Goal: Task Accomplishment & Management: Use online tool/utility

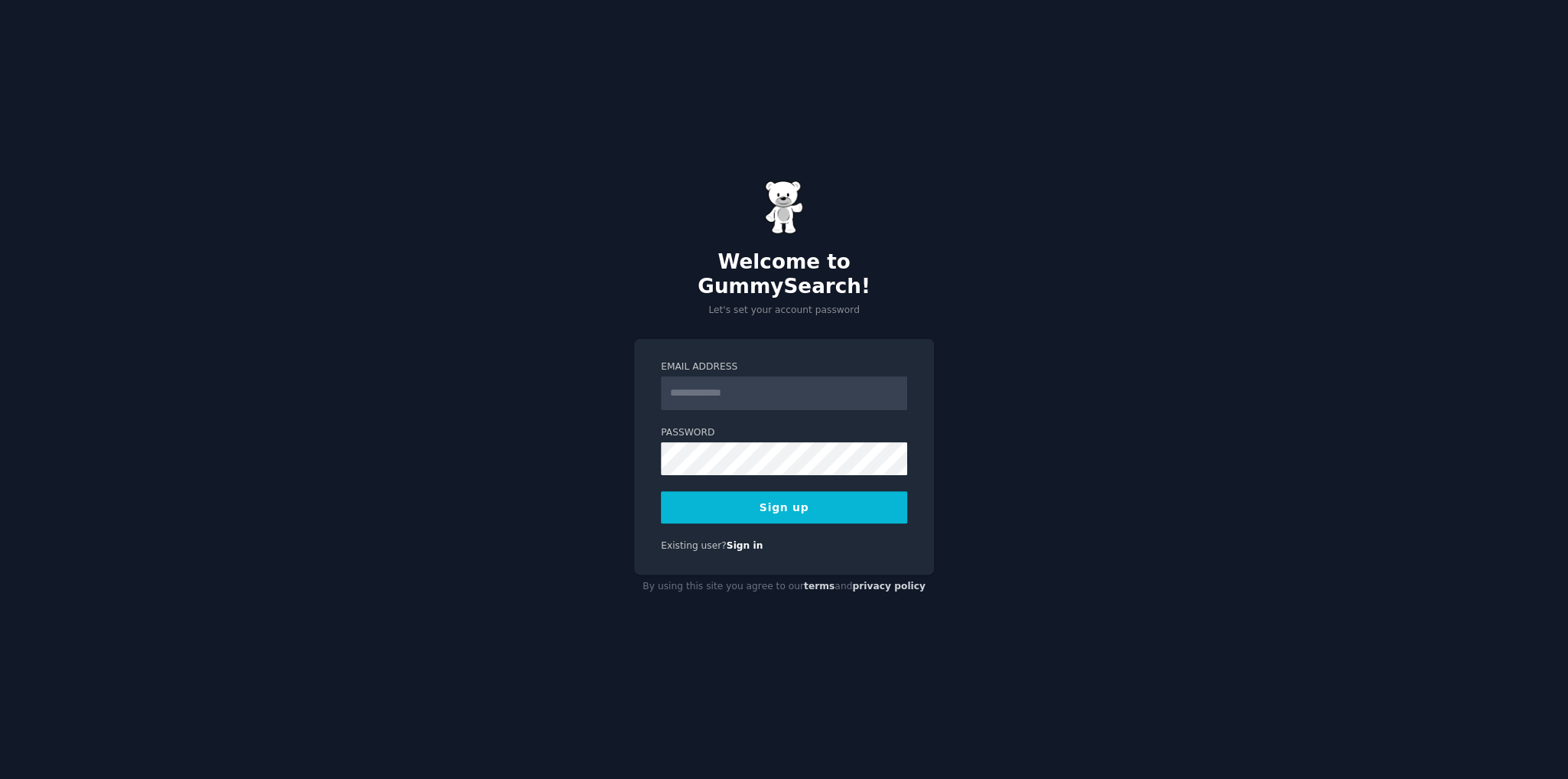
click at [699, 377] on input "Email Address" at bounding box center [784, 392] width 246 height 34
type input "**********"
drag, startPoint x: 532, startPoint y: 400, endPoint x: 572, endPoint y: 416, distance: 43.1
click at [533, 401] on div "**********" at bounding box center [784, 389] width 1568 height 779
click at [795, 494] on button "Sign up" at bounding box center [784, 507] width 246 height 32
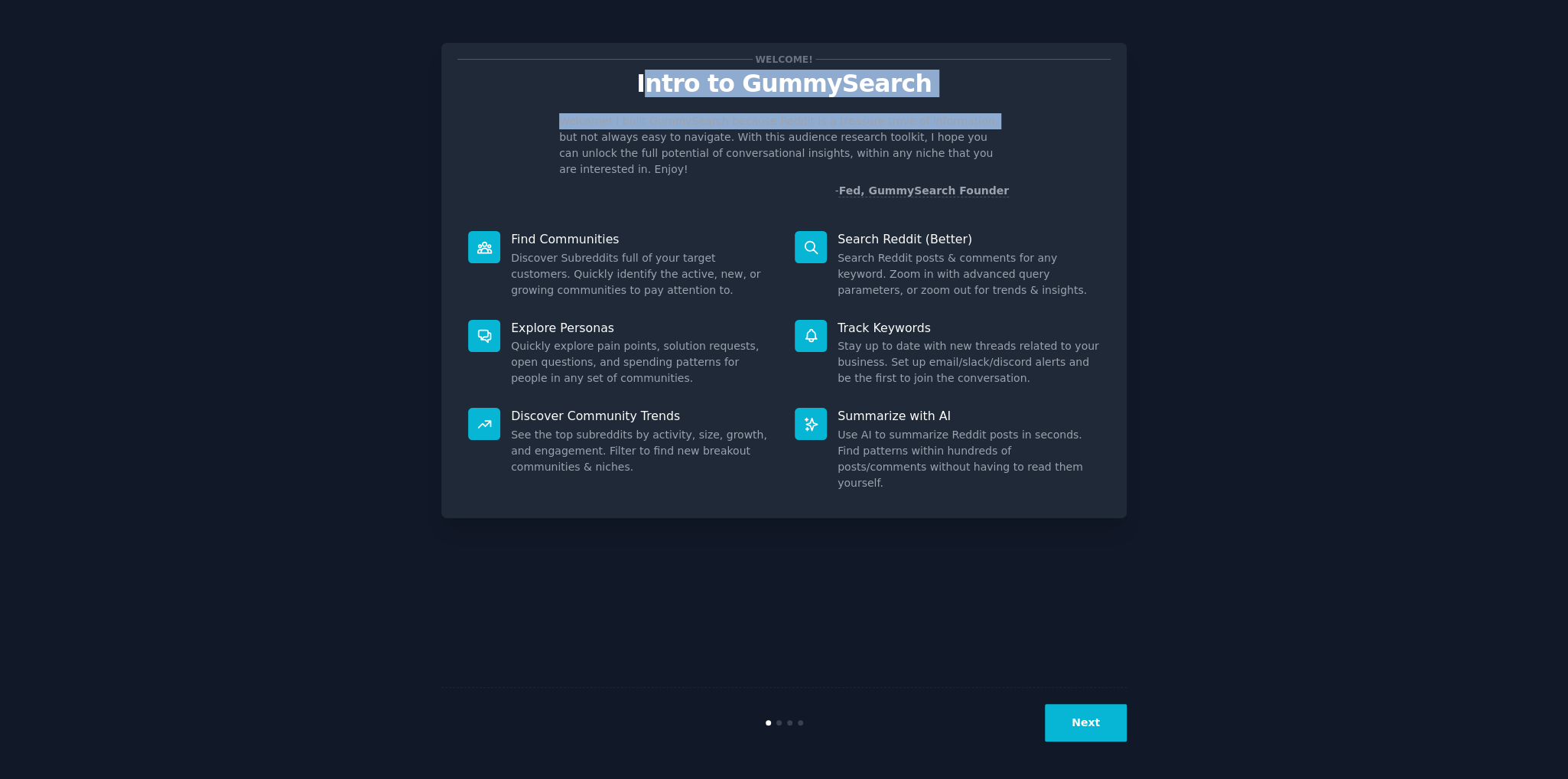
drag, startPoint x: 665, startPoint y: 83, endPoint x: 944, endPoint y: 101, distance: 279.6
click at [944, 101] on div "Welcome! Intro to GummySearch Welcome! I built GummySearch because Reddit is a …" at bounding box center [784, 128] width 653 height 140
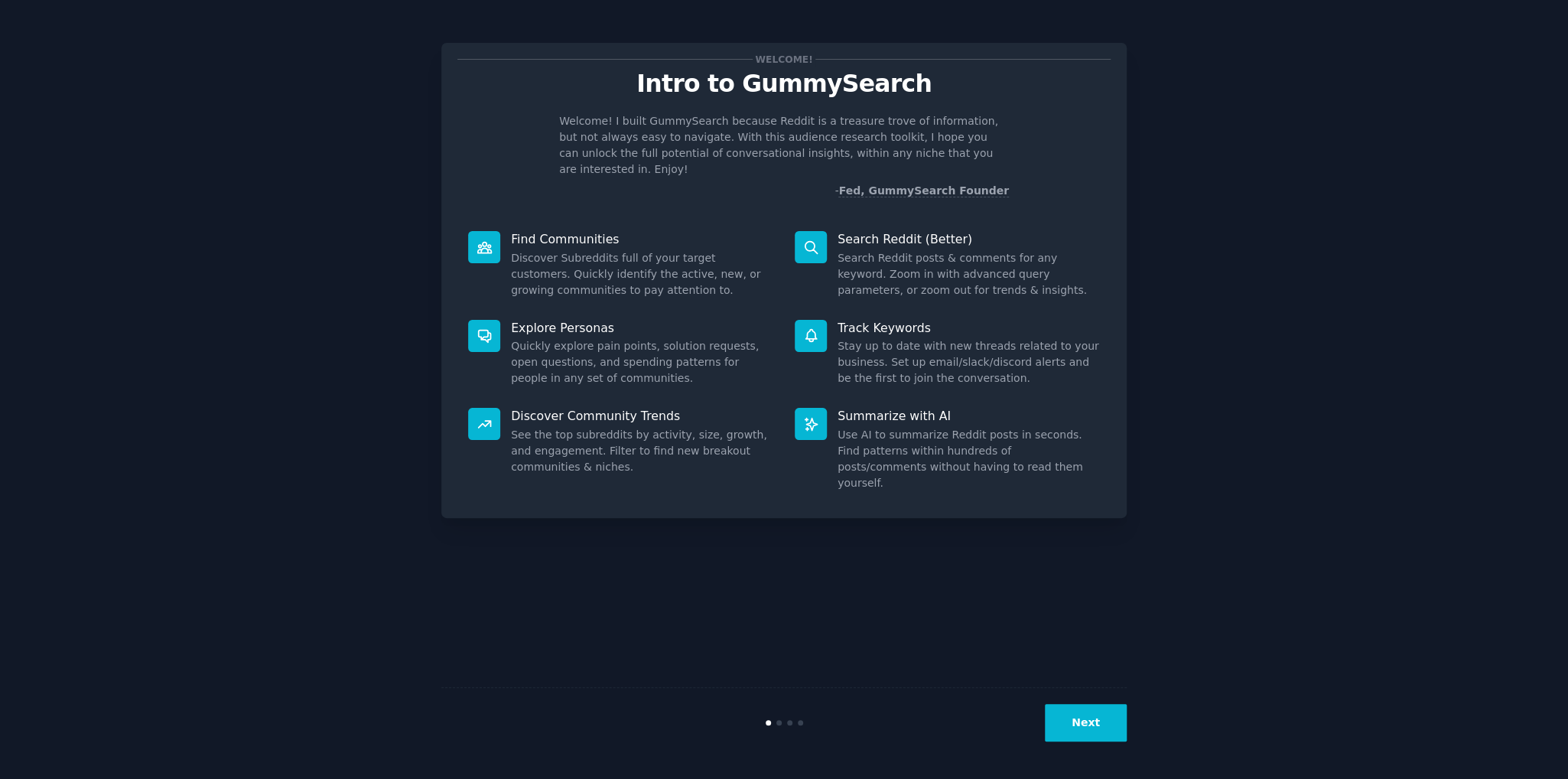
click at [1028, 105] on div "Welcome! Intro to GummySearch Welcome! I built GummySearch because Reddit is a …" at bounding box center [784, 128] width 653 height 140
click at [1064, 179] on div "Welcome! I built GummySearch because Reddit is a treasure trove of information,…" at bounding box center [784, 155] width 653 height 86
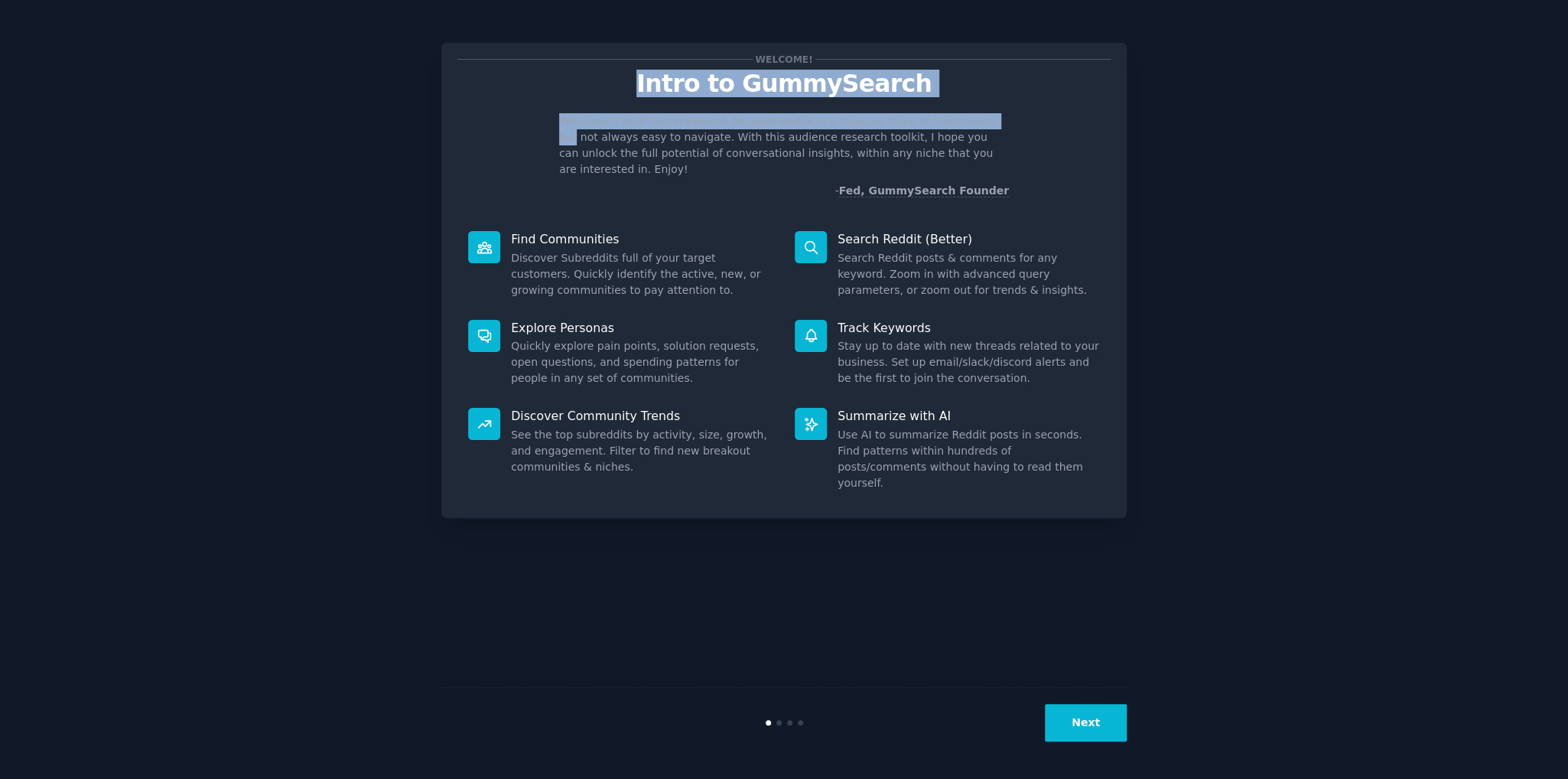
drag, startPoint x: 740, startPoint y: 96, endPoint x: 974, endPoint y: 120, distance: 235.2
click at [970, 118] on div "Welcome! Intro to GummySearch Welcome! I built GummySearch because Reddit is a …" at bounding box center [784, 128] width 653 height 140
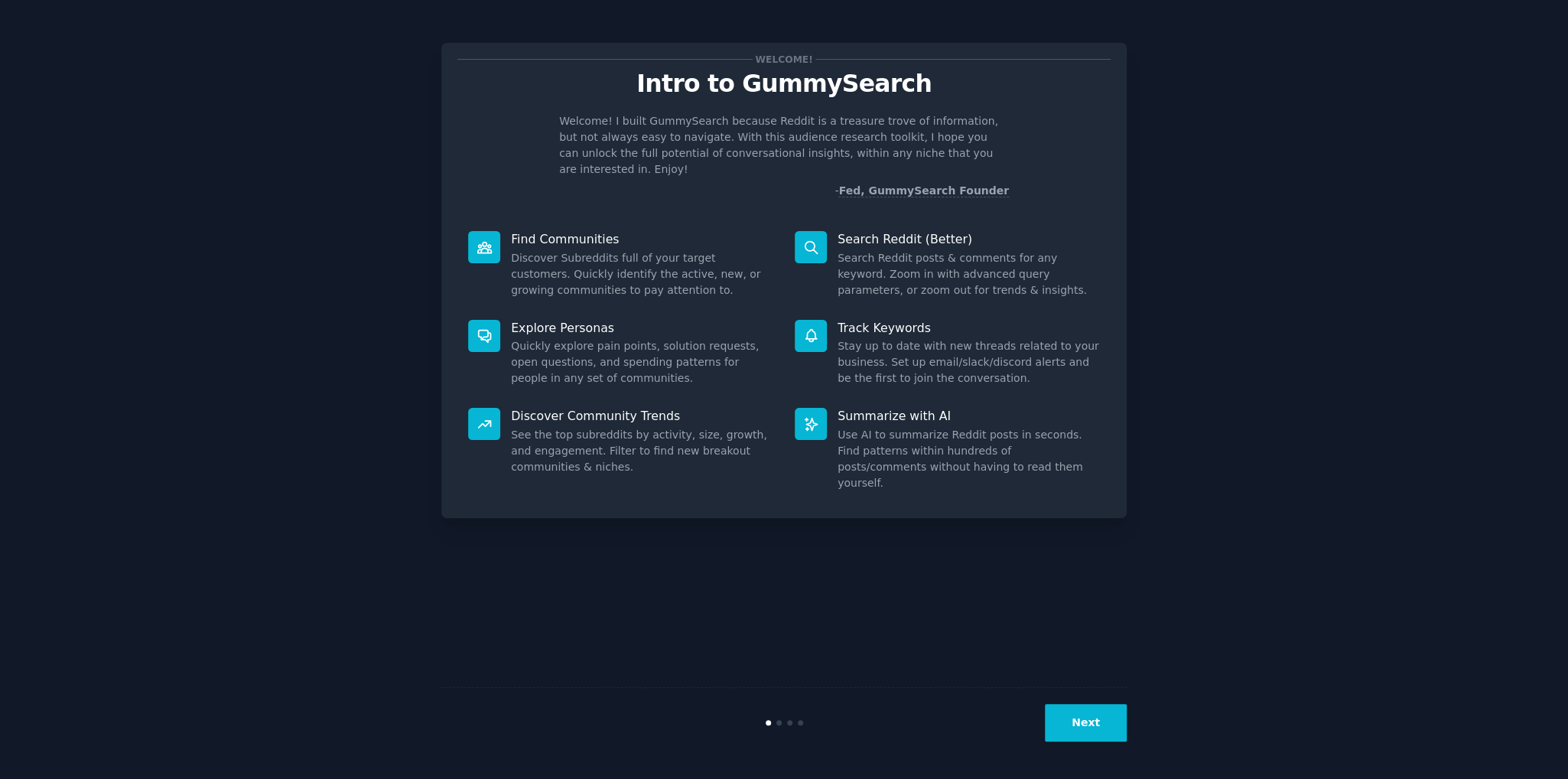
drag, startPoint x: 1010, startPoint y: 139, endPoint x: 1030, endPoint y: 147, distance: 21.5
click at [1015, 141] on div "Welcome! I built GummySearch because Reddit is a treasure trove of information,…" at bounding box center [784, 155] width 653 height 86
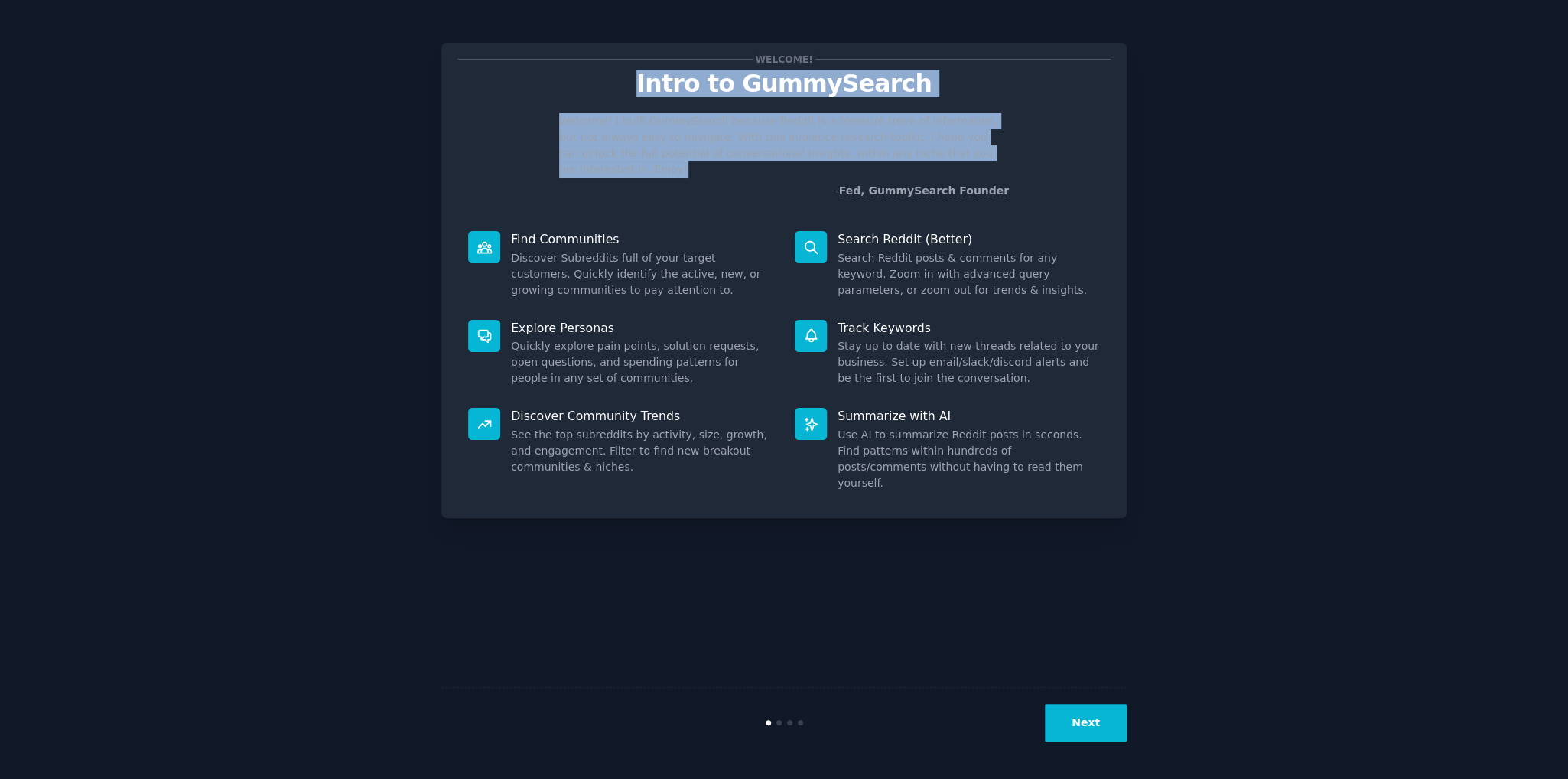
drag, startPoint x: 1034, startPoint y: 150, endPoint x: 647, endPoint y: 78, distance: 393.6
click at [647, 78] on div "Welcome! Intro to GummySearch Welcome! I built GummySearch because Reddit is a …" at bounding box center [784, 128] width 653 height 140
click at [1102, 715] on button "Next" at bounding box center [1086, 723] width 82 height 38
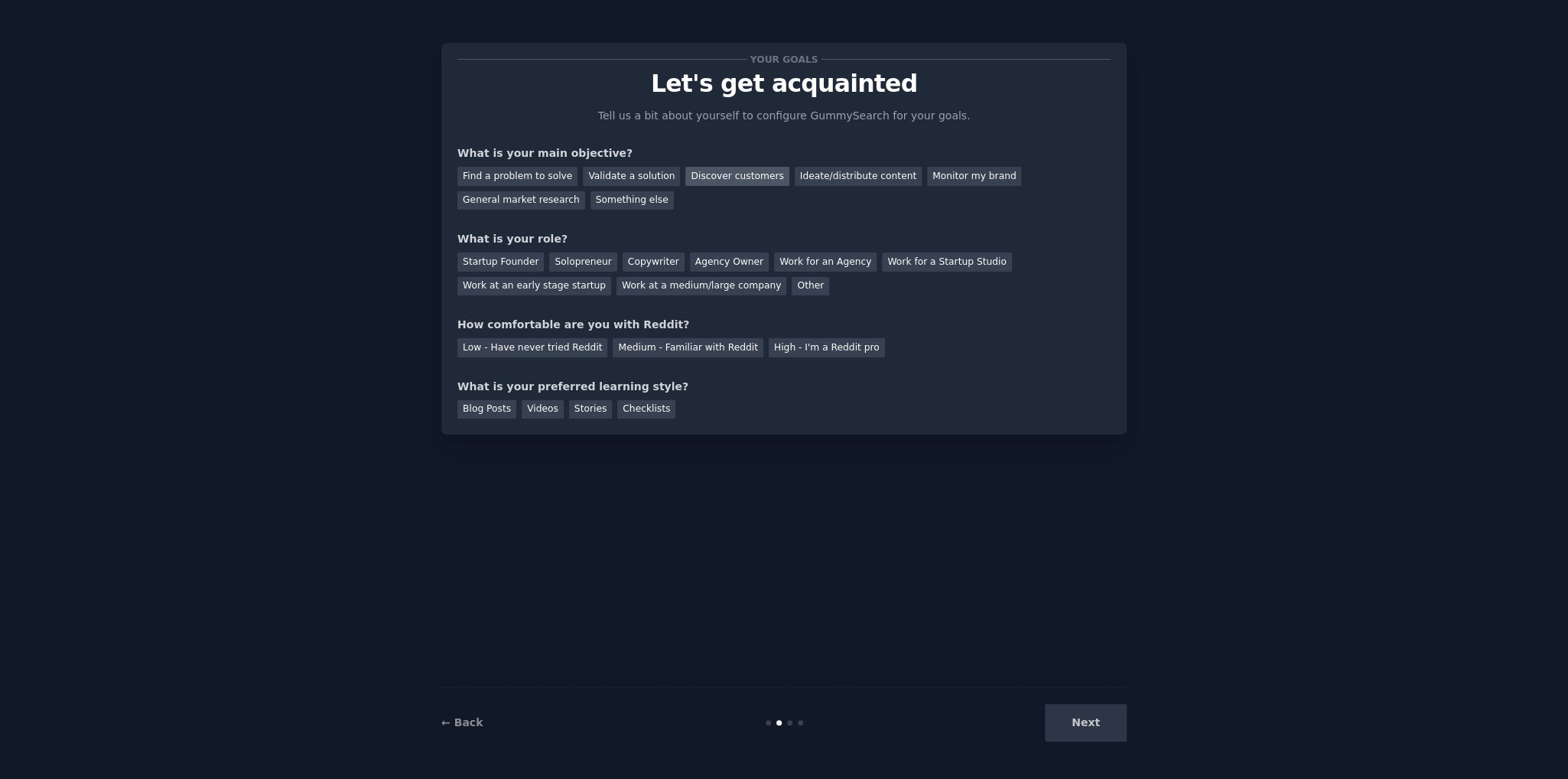
click at [719, 177] on div "Discover customers" at bounding box center [737, 176] width 103 height 19
click at [514, 265] on div "Startup Founder" at bounding box center [501, 262] width 87 height 19
click at [693, 351] on div "Medium - Familiar with Reddit" at bounding box center [688, 347] width 150 height 19
click at [486, 408] on div "Blog Posts" at bounding box center [487, 409] width 59 height 19
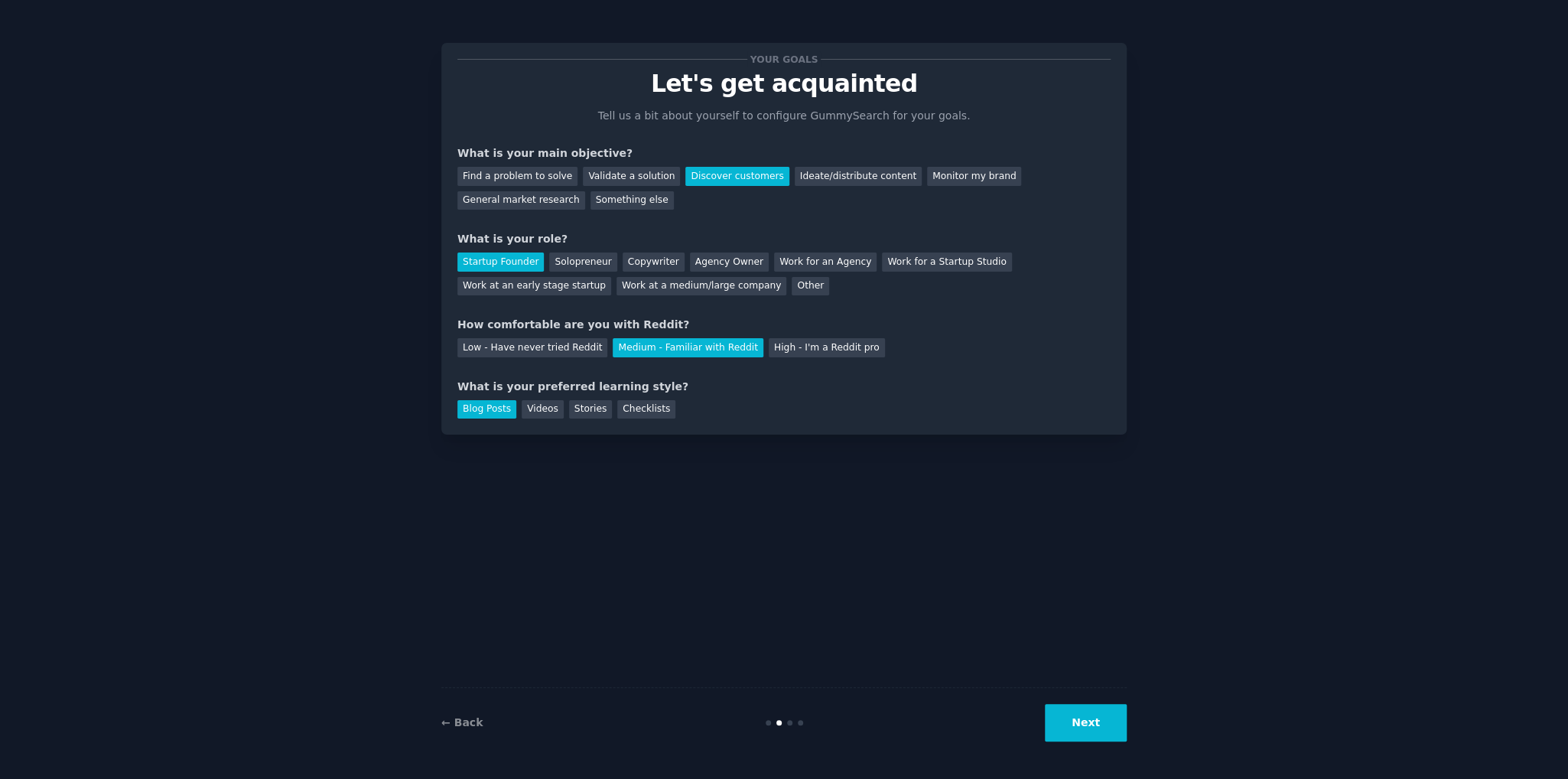
click at [1091, 713] on button "Next" at bounding box center [1086, 723] width 82 height 38
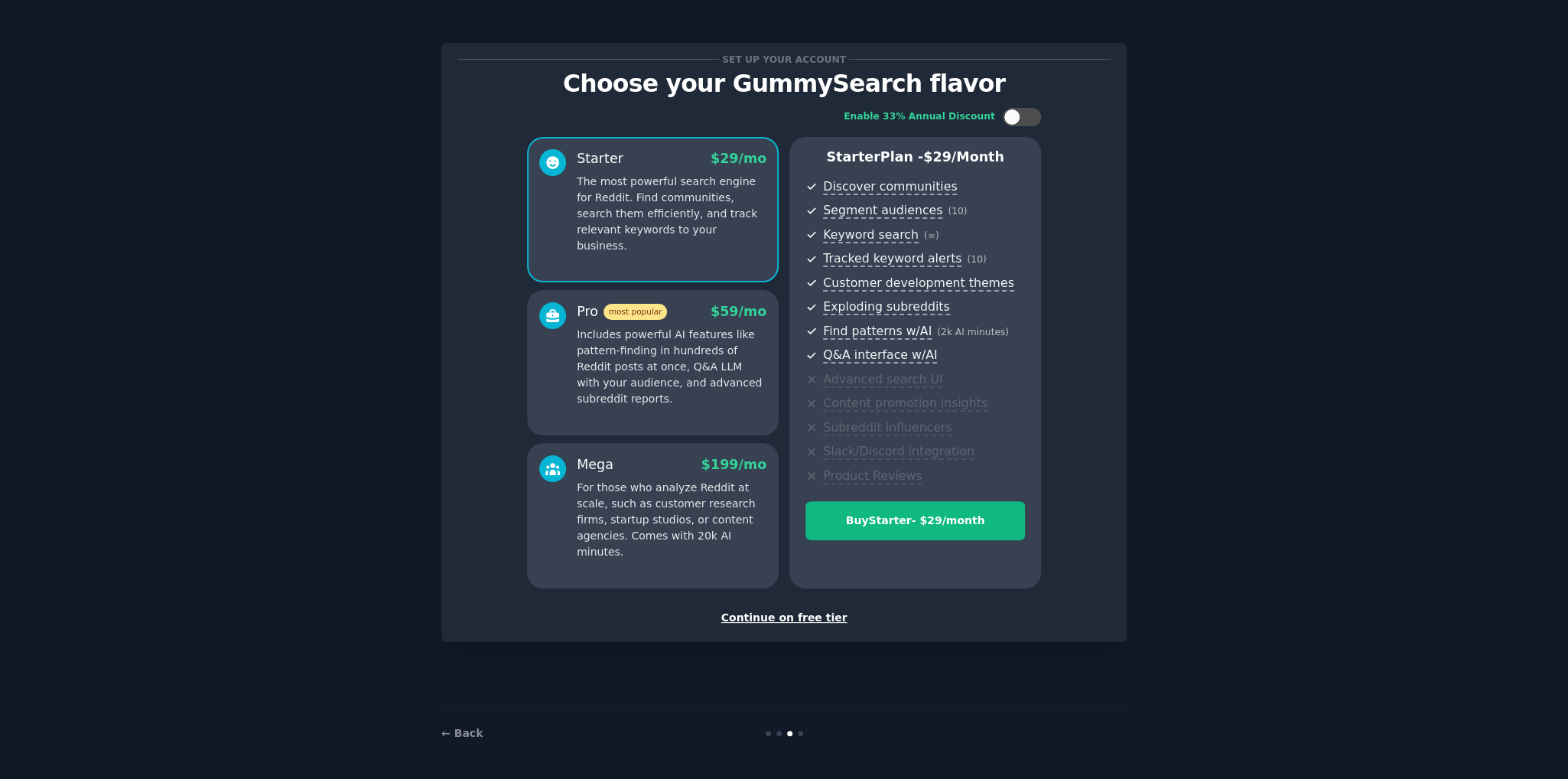
click at [827, 614] on div "Continue on free tier" at bounding box center [784, 618] width 653 height 16
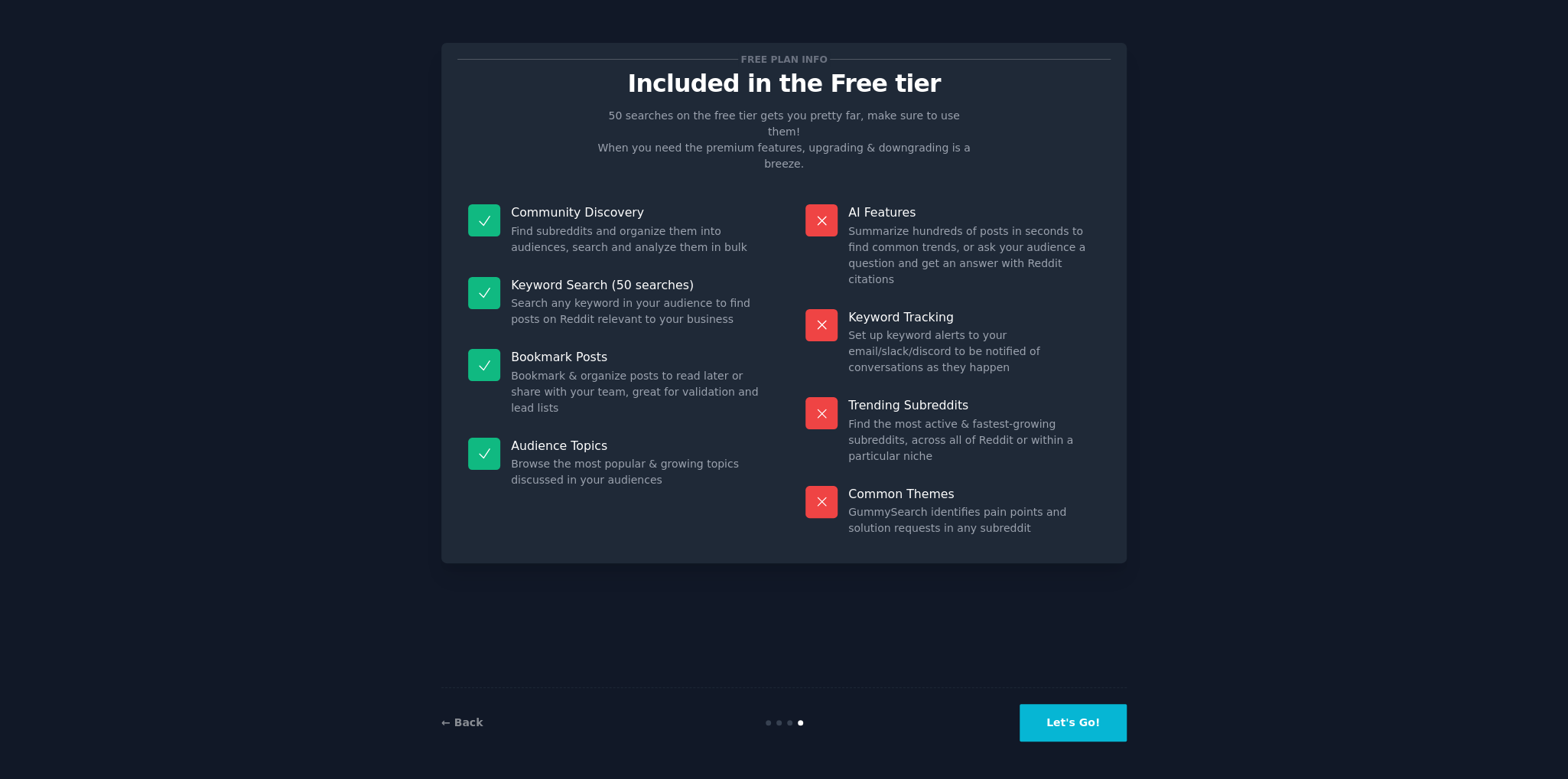
click at [1091, 723] on button "Let's Go!" at bounding box center [1073, 723] width 107 height 38
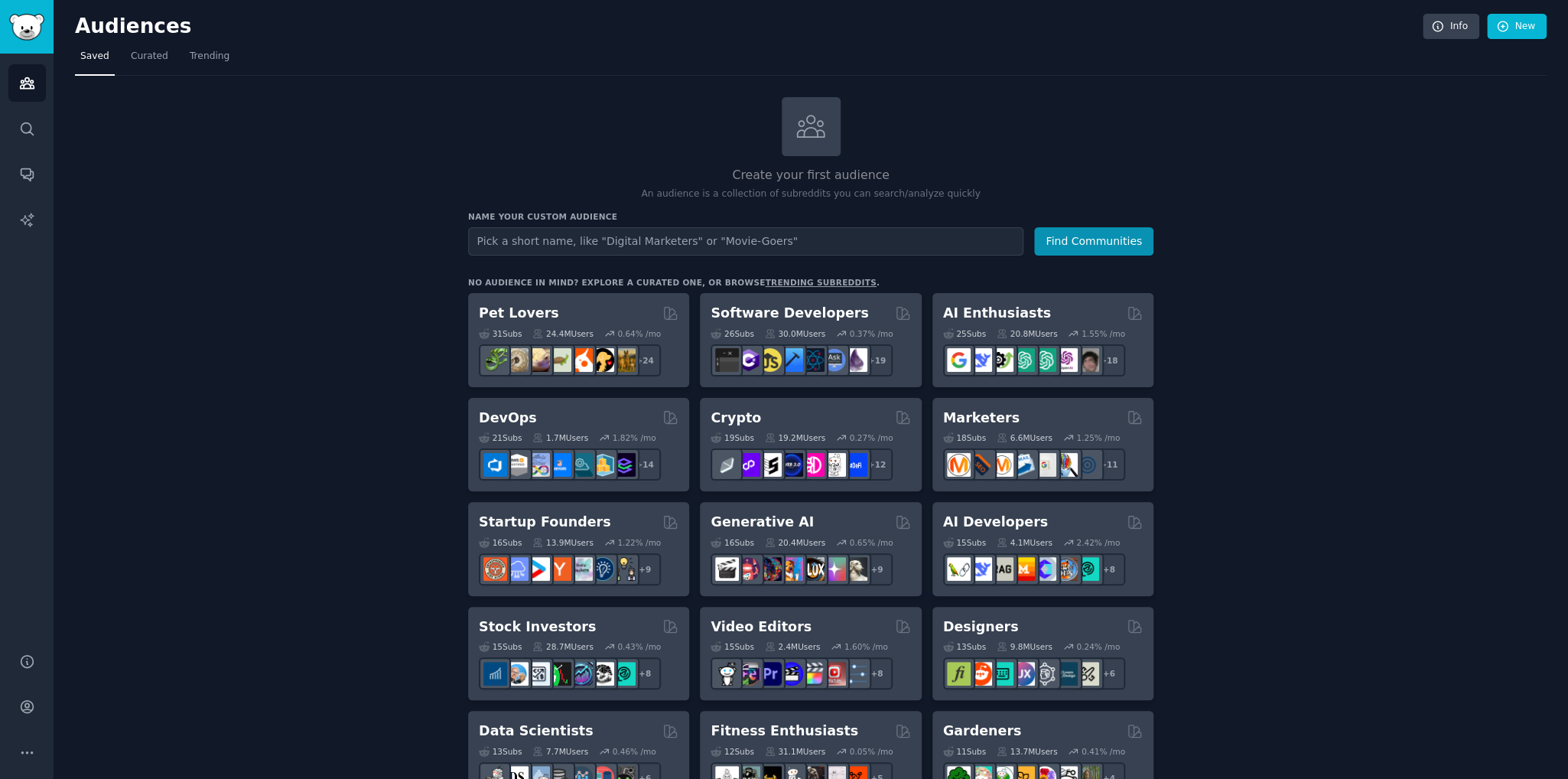
click at [517, 242] on input "text" at bounding box center [746, 241] width 555 height 29
type input "AI early adopters in business"
click at [1034, 227] on button "Find Communities" at bounding box center [1094, 241] width 119 height 29
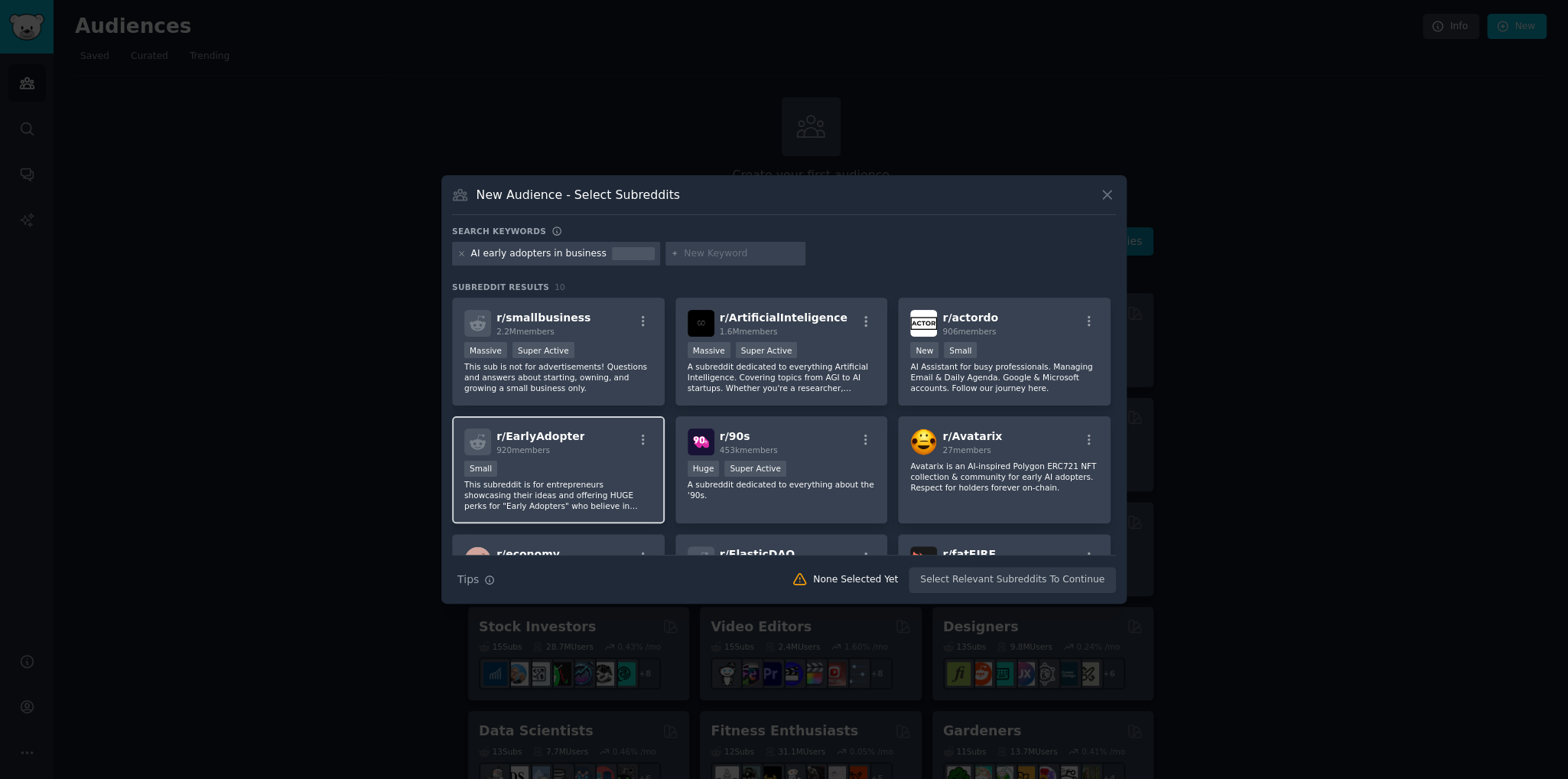
click at [552, 434] on span "r/ EarlyAdopter" at bounding box center [540, 436] width 88 height 12
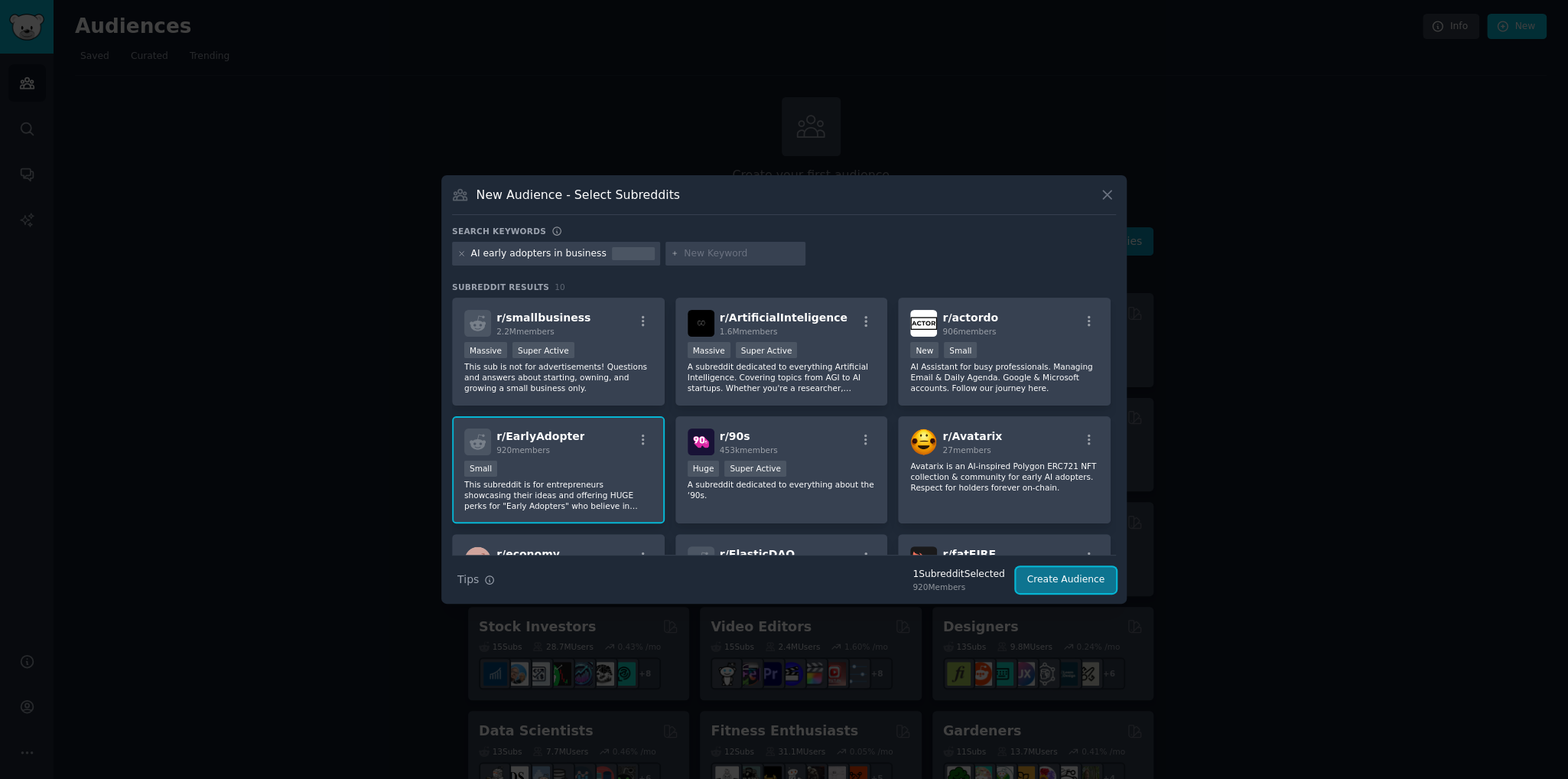
click at [1088, 579] on button "Create Audience" at bounding box center [1067, 580] width 101 height 26
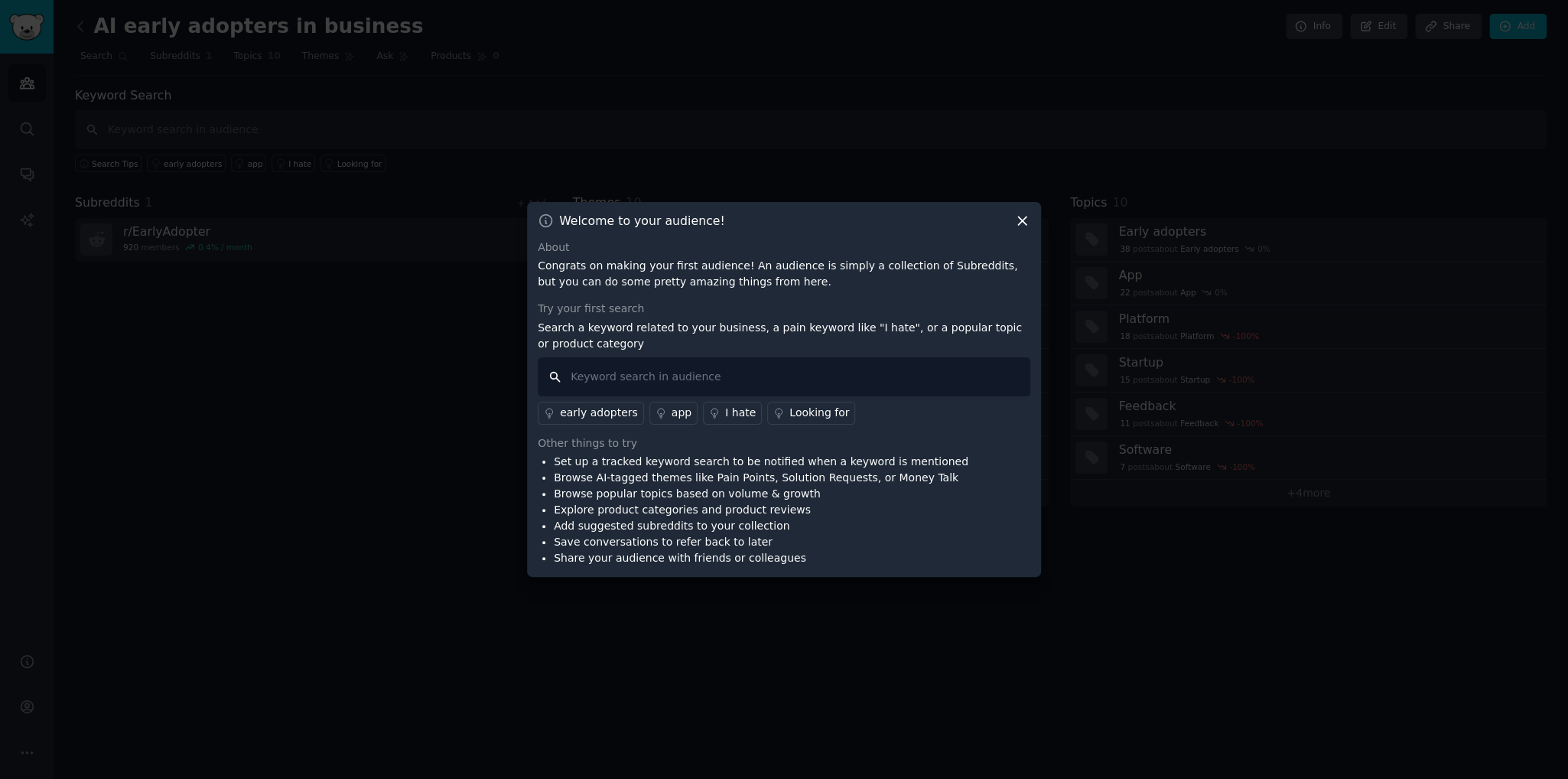
click at [625, 380] on input "text" at bounding box center [784, 377] width 493 height 39
type input "ai business"
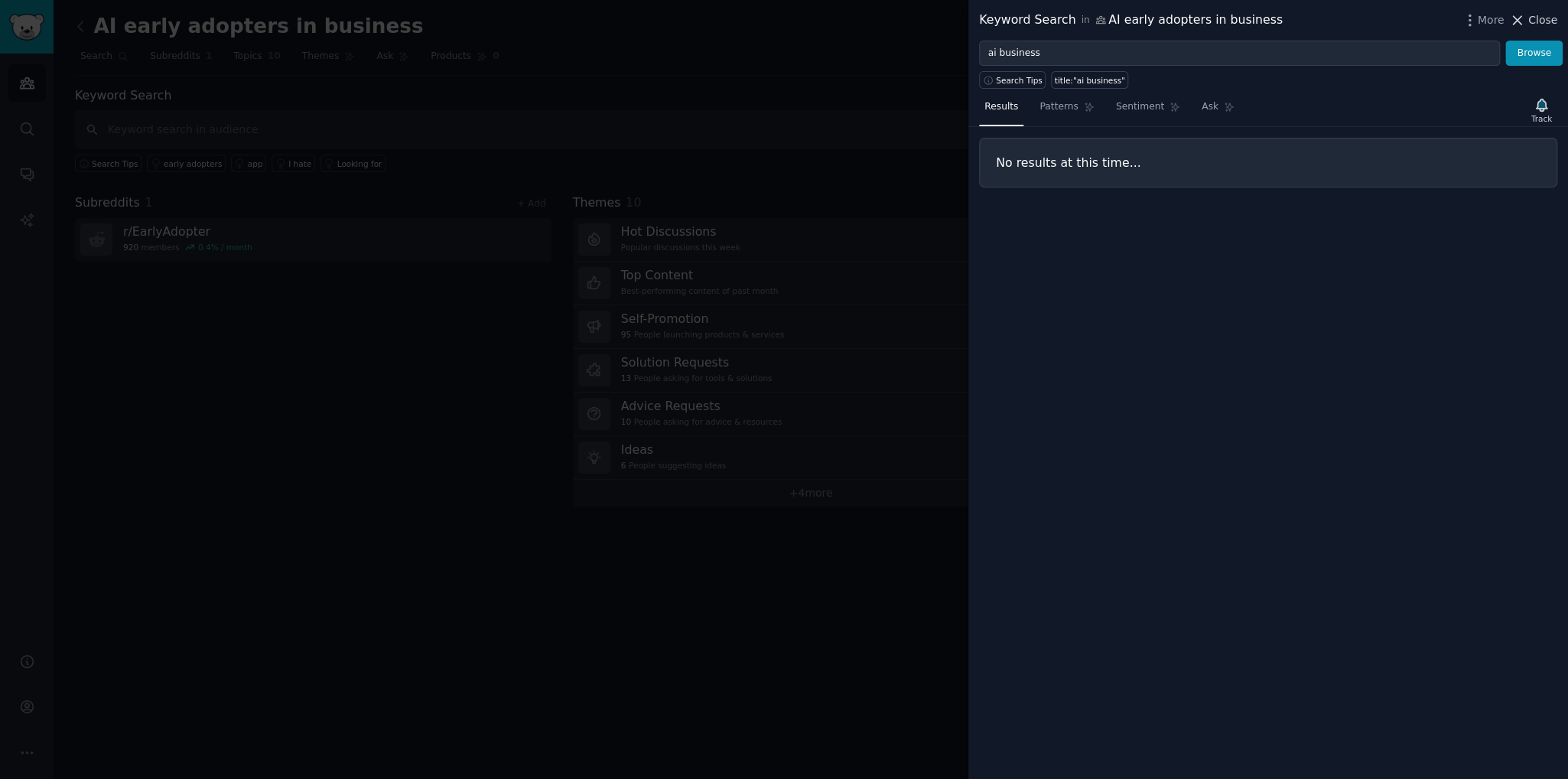
click at [1552, 19] on span "Close" at bounding box center [1543, 20] width 29 height 16
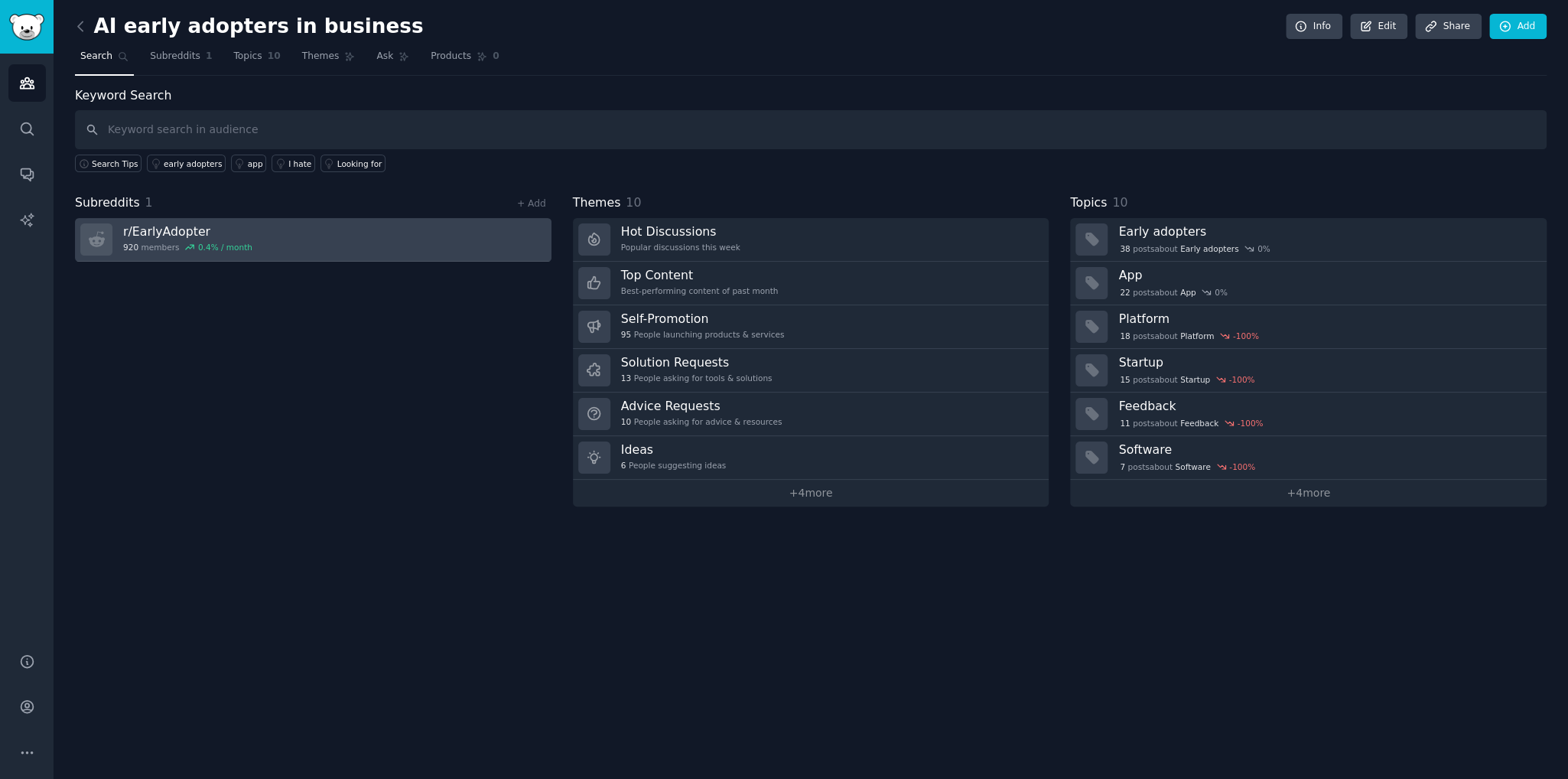
click at [169, 231] on h3 "r/ EarlyAdopter" at bounding box center [188, 231] width 129 height 16
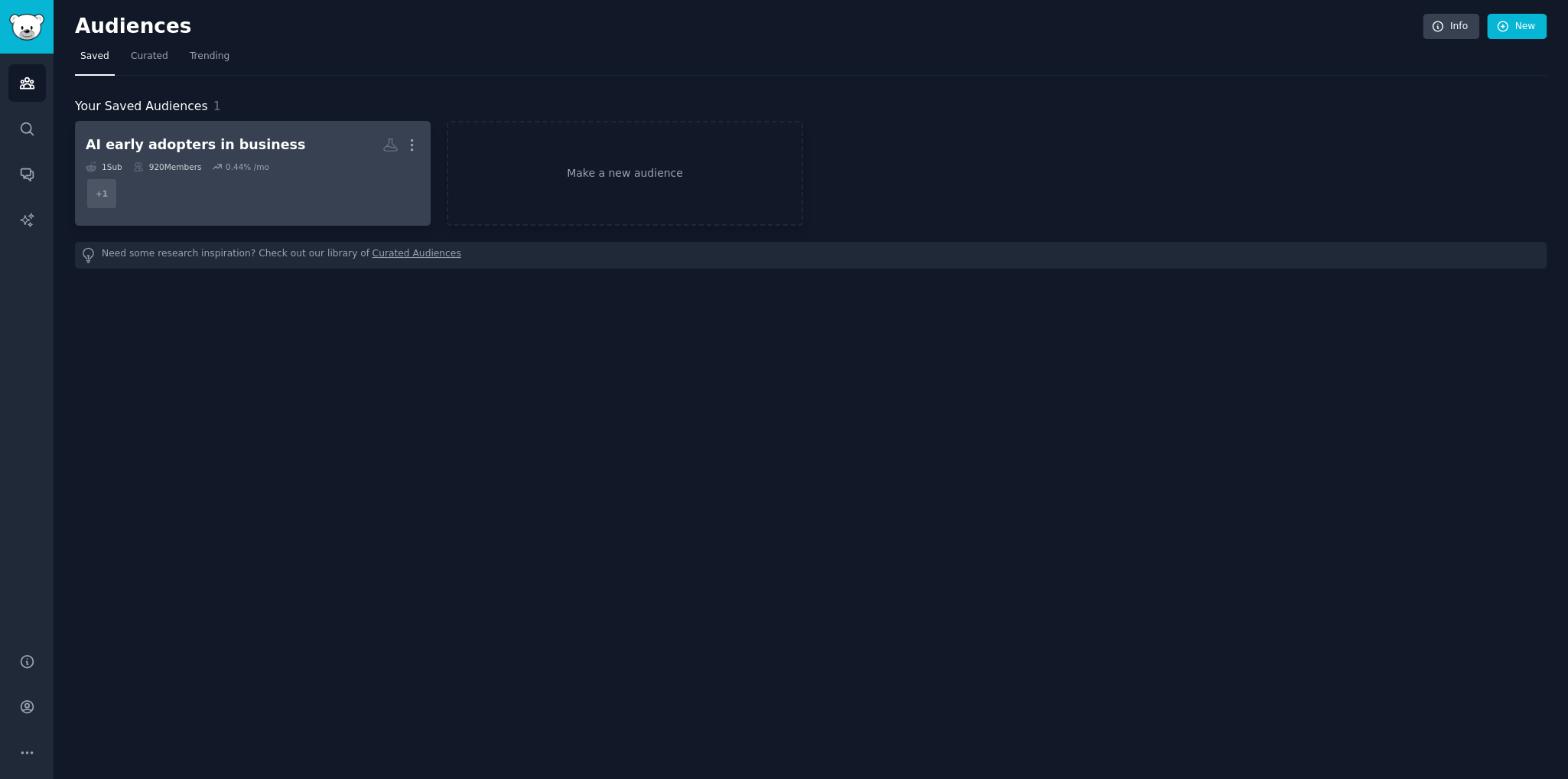
click at [216, 146] on div "AI early adopters in business" at bounding box center [195, 145] width 220 height 19
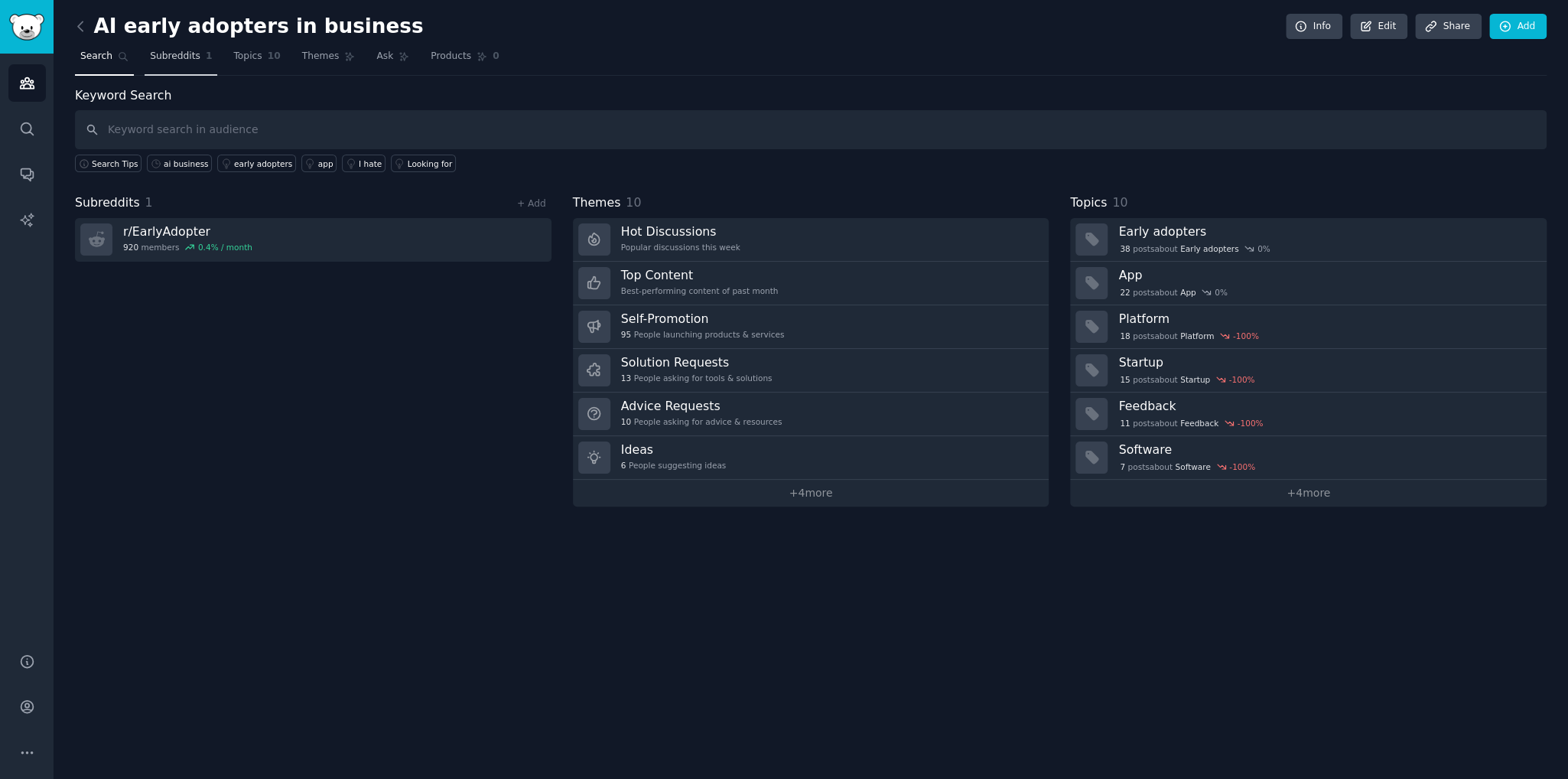
click at [166, 62] on span "Subreddits" at bounding box center [175, 56] width 51 height 14
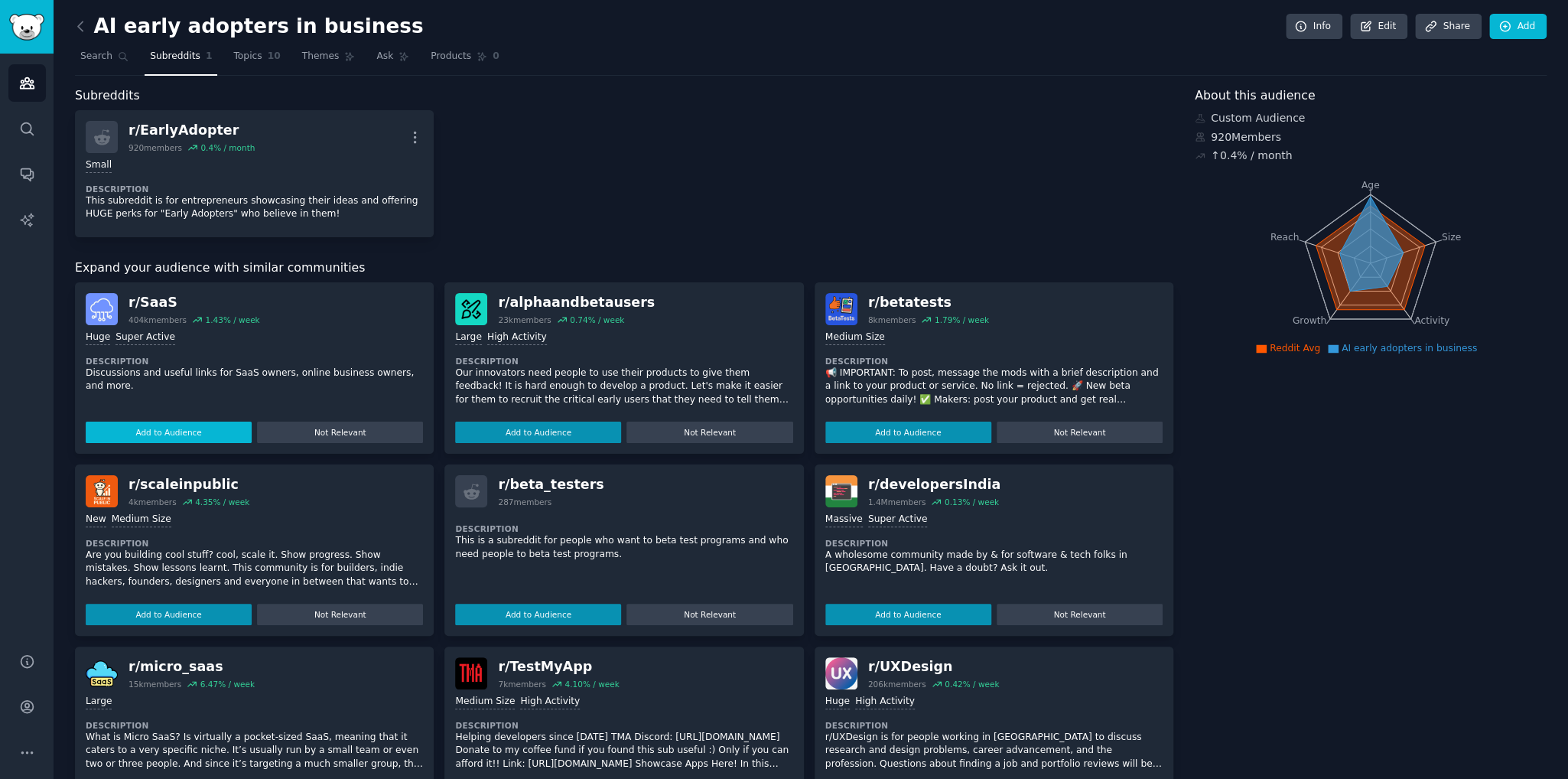
click at [165, 429] on button "Add to Audience" at bounding box center [168, 432] width 166 height 21
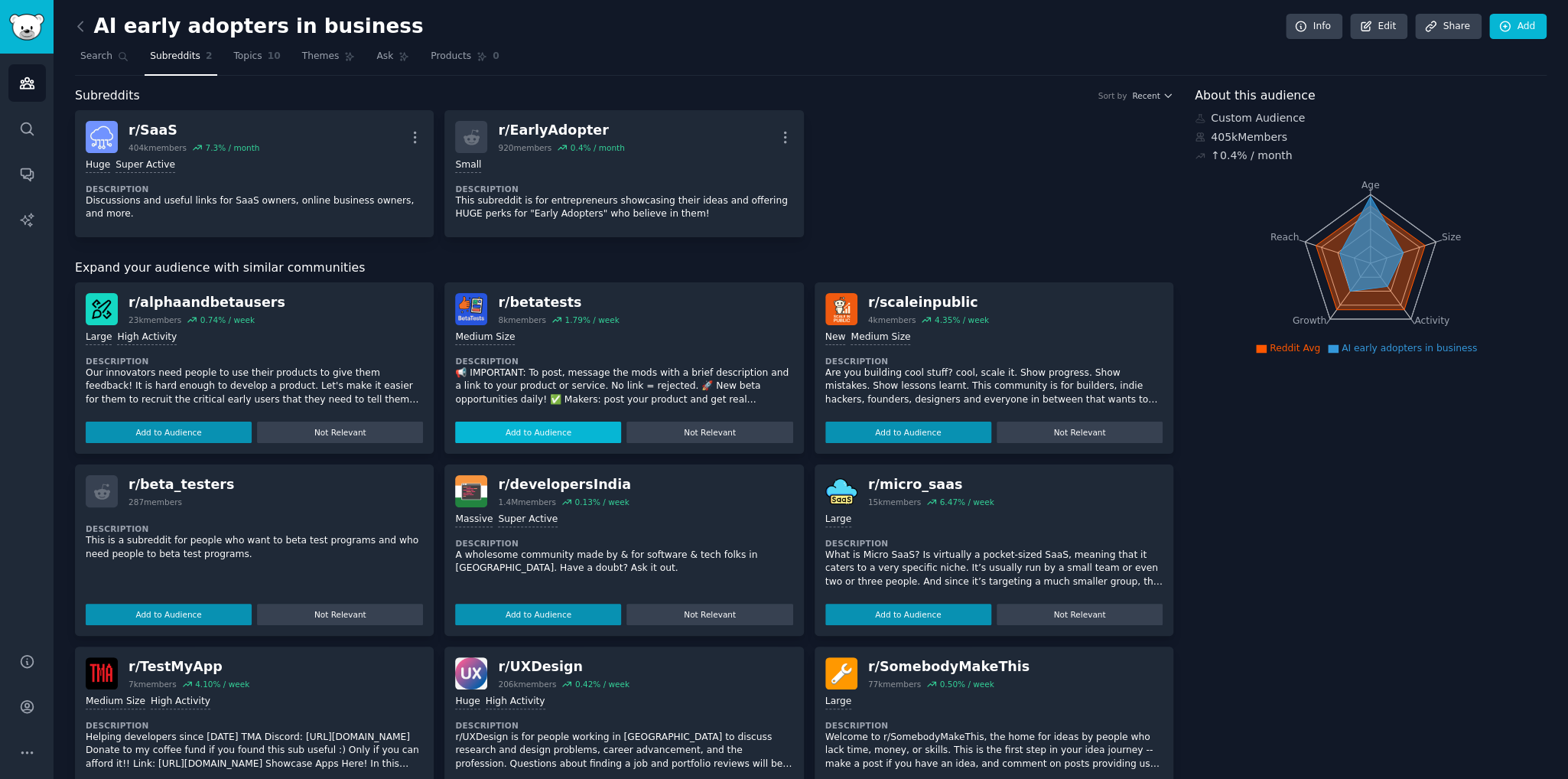
click at [172, 432] on button "Add to Audience" at bounding box center [168, 432] width 166 height 21
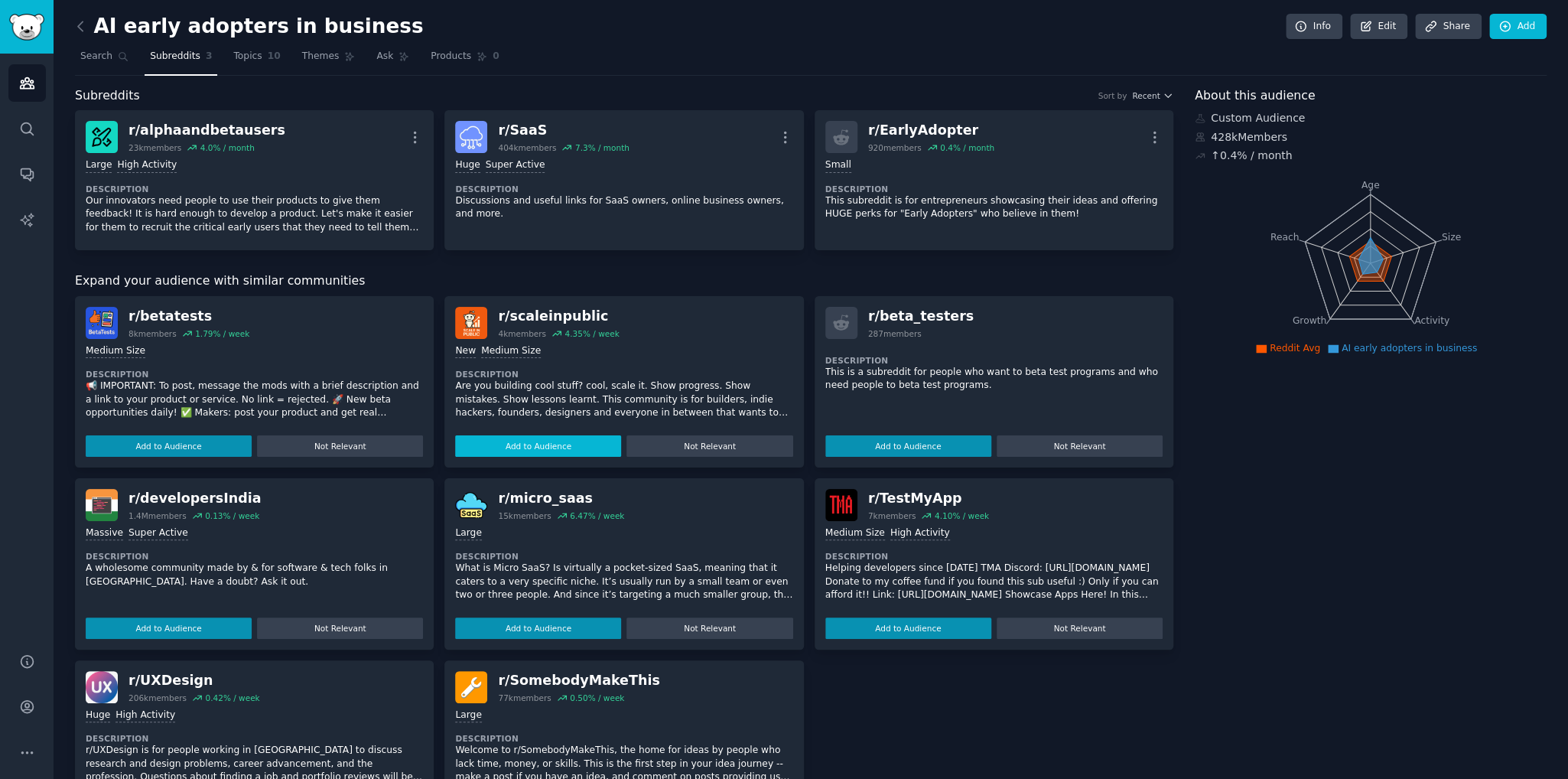
drag, startPoint x: 174, startPoint y: 441, endPoint x: 191, endPoint y: 445, distance: 17.5
click at [177, 443] on button "Add to Audience" at bounding box center [168, 445] width 166 height 21
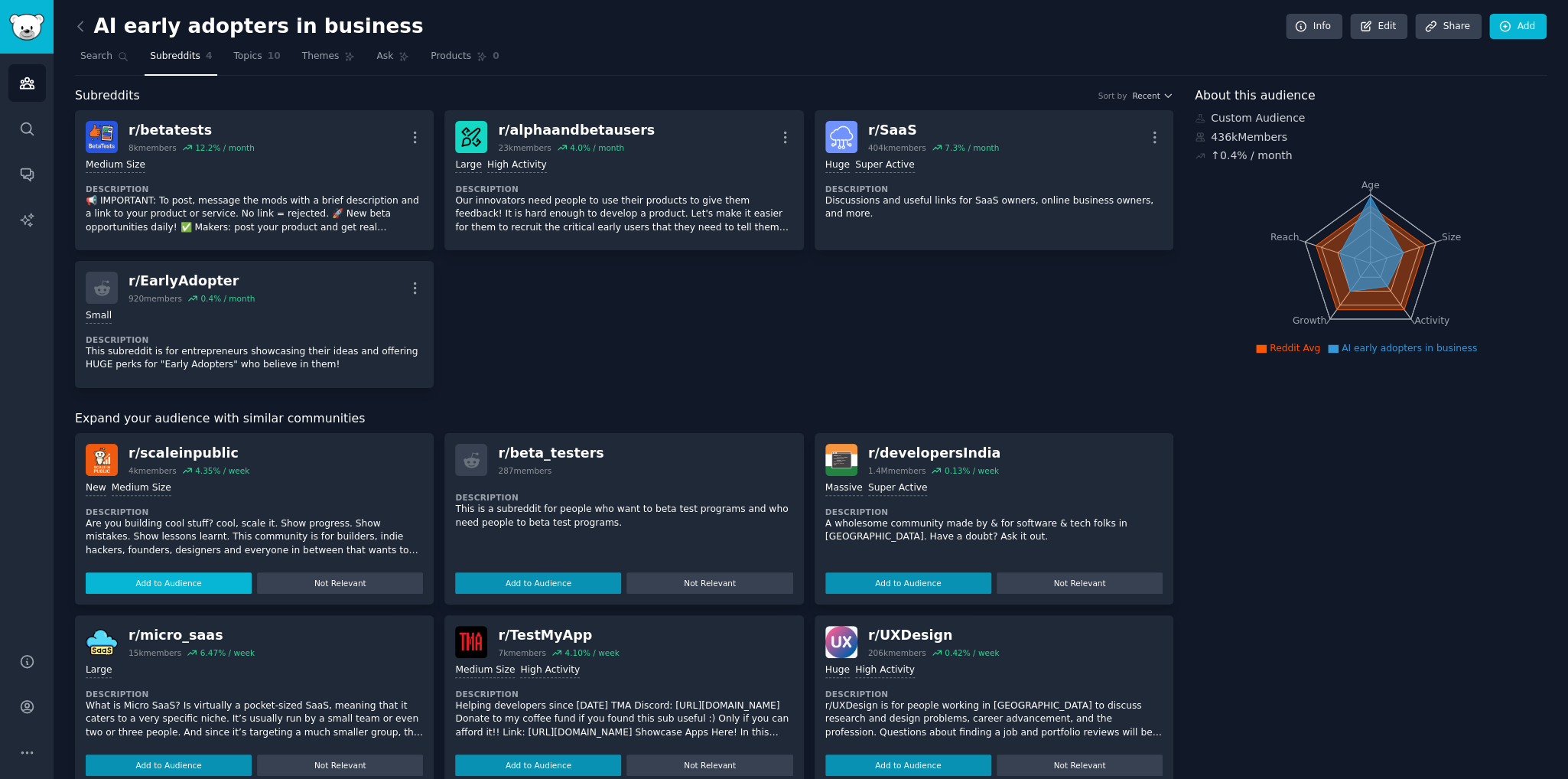
click at [196, 579] on button "Add to Audience" at bounding box center [168, 583] width 166 height 21
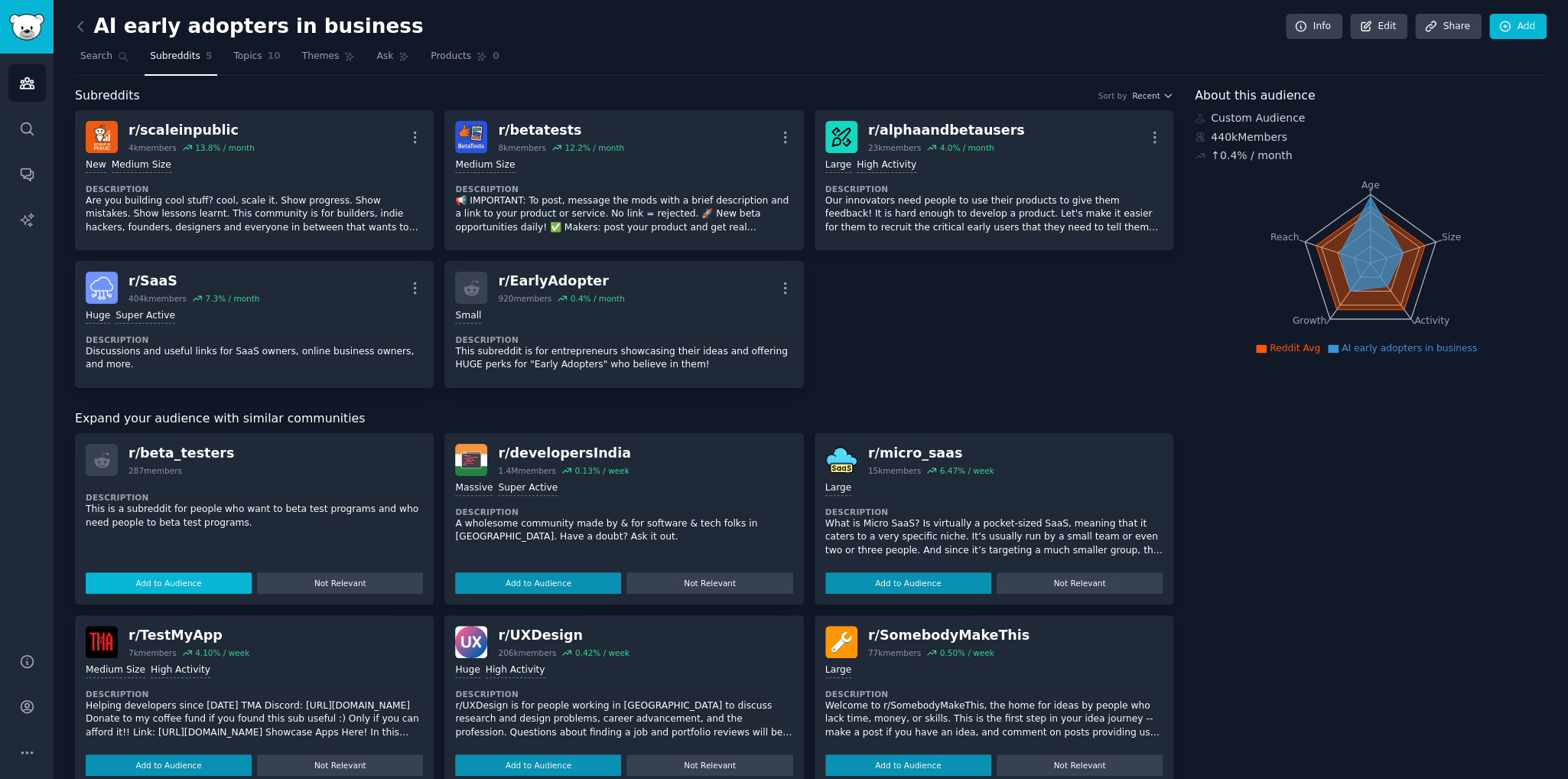
click at [181, 589] on button "Add to Audience" at bounding box center [168, 583] width 166 height 21
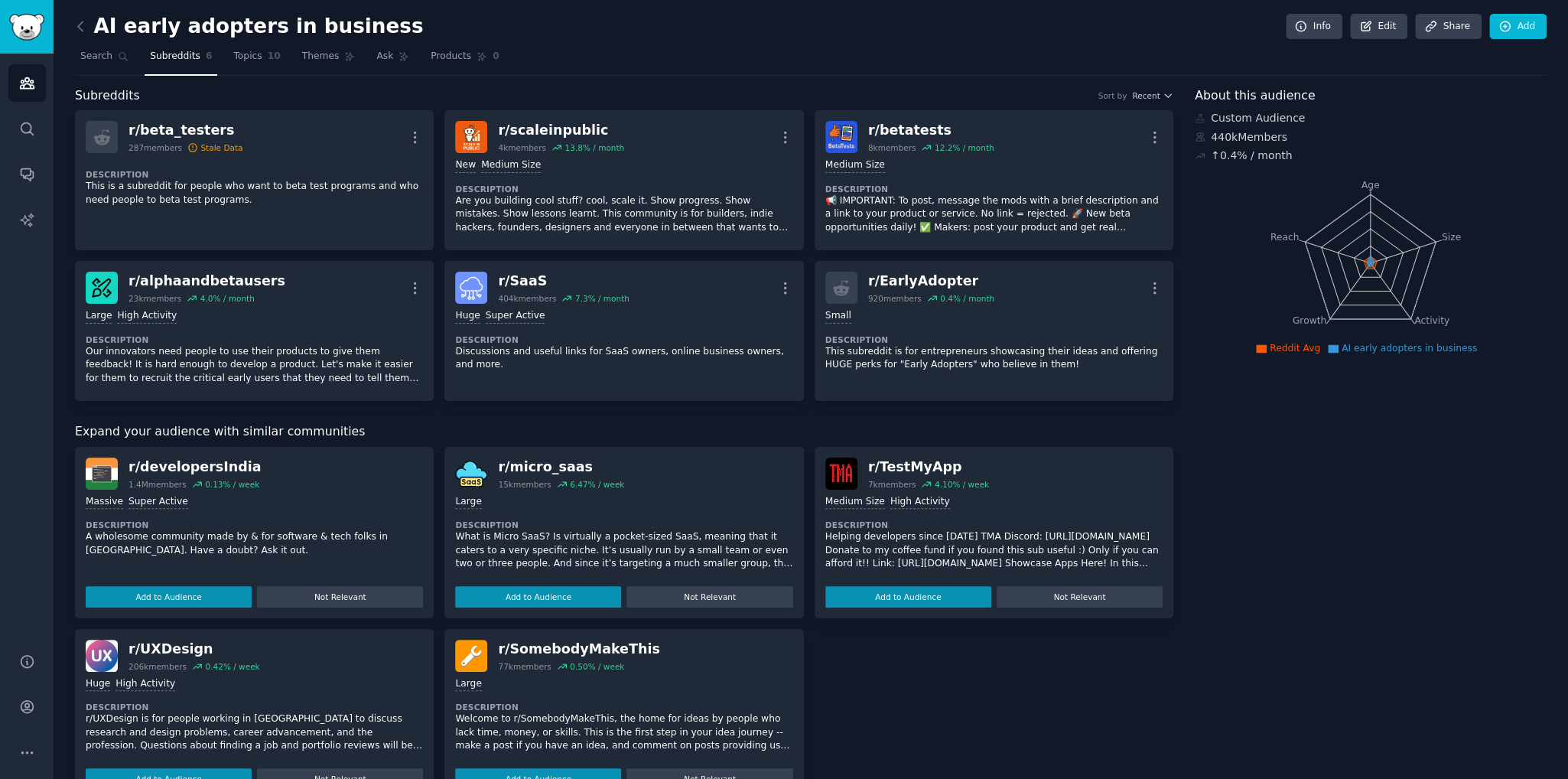
click at [504, 572] on div "Large Description What is Micro SaaS? Is virtually a pocket-sized SaaS, meaning…" at bounding box center [624, 548] width 338 height 118
click at [538, 586] on button "Add to Audience" at bounding box center [538, 597] width 166 height 21
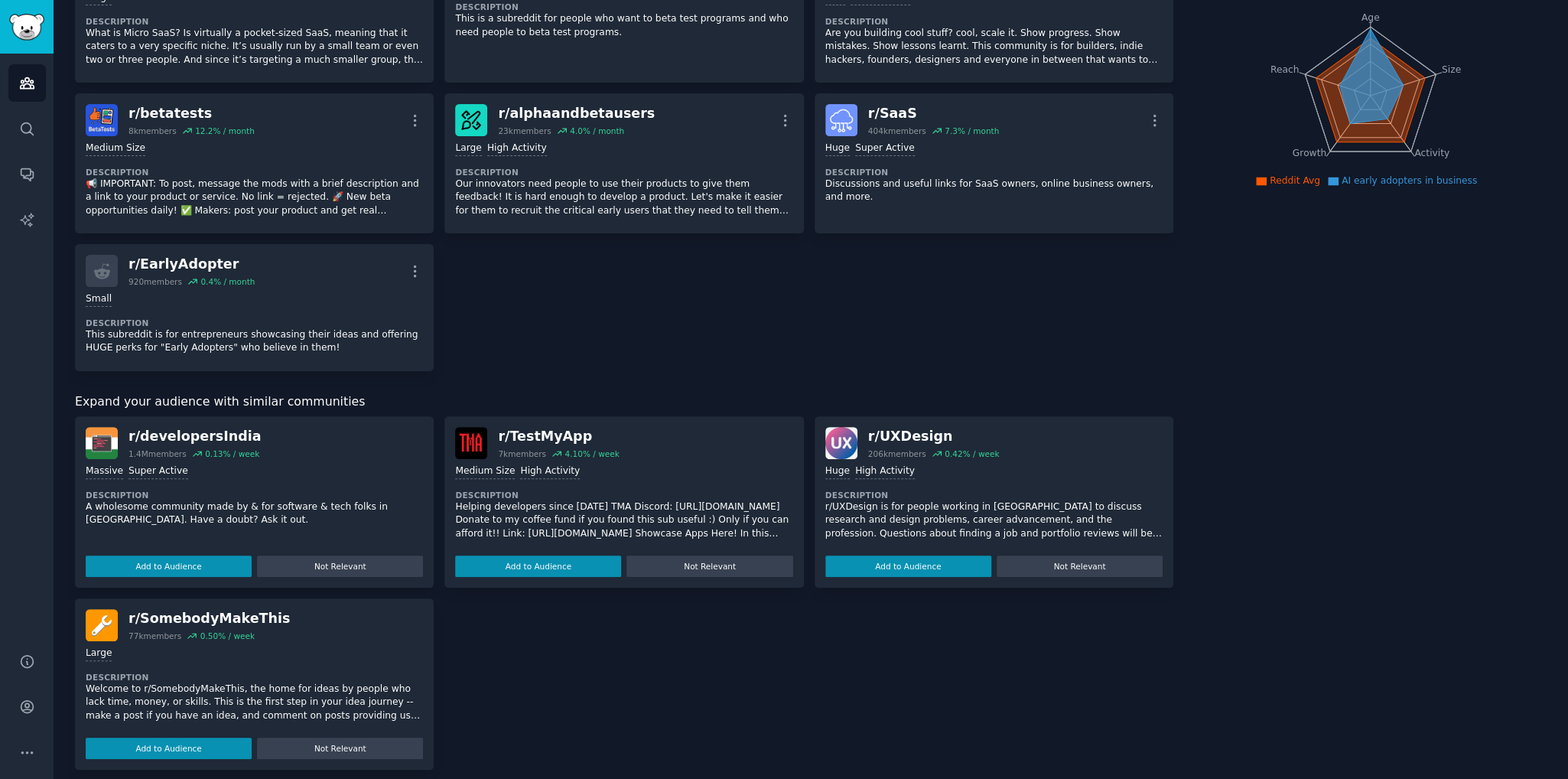
scroll to position [178, 0]
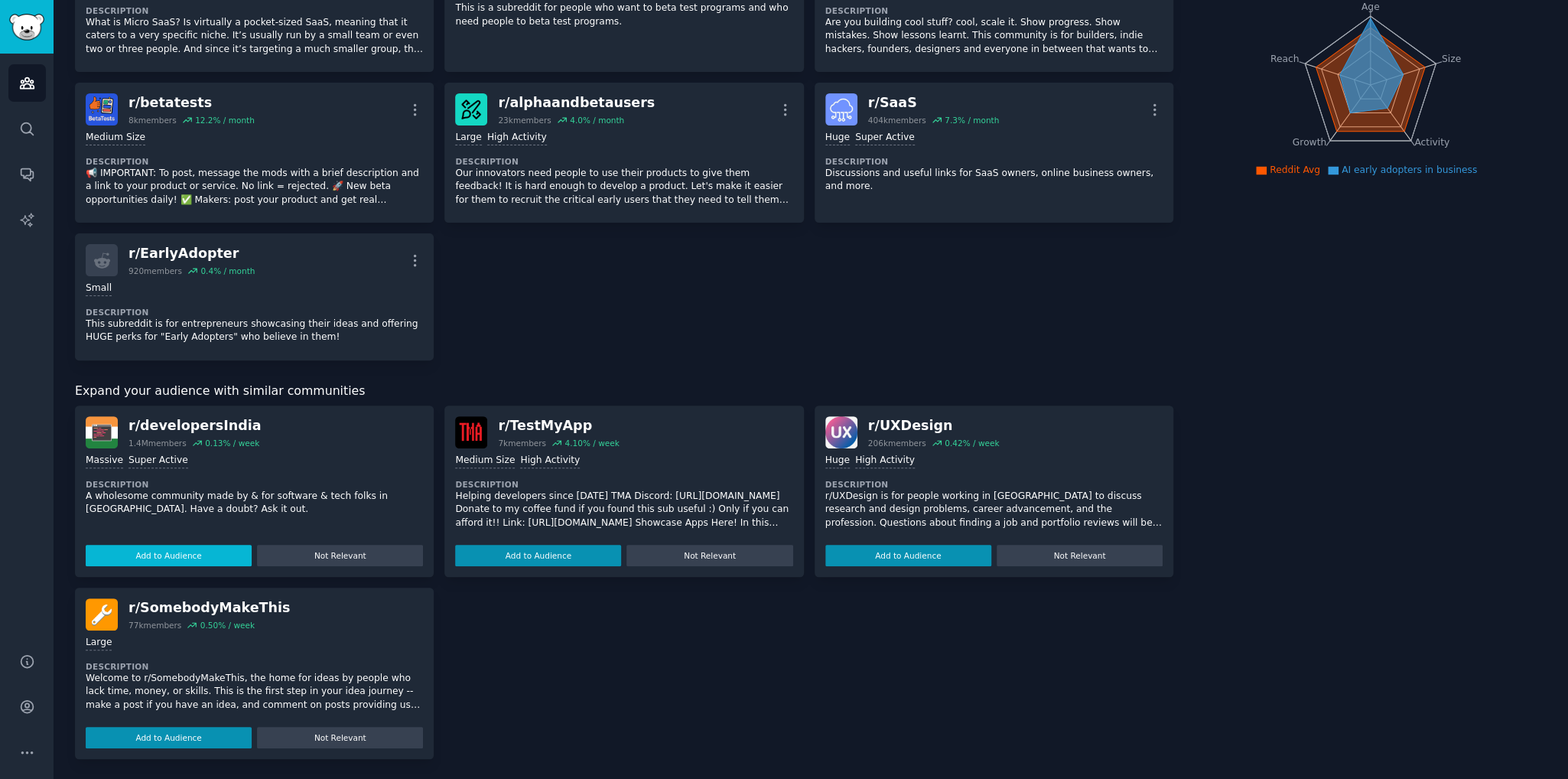
click at [171, 736] on button "Add to Audience" at bounding box center [168, 737] width 166 height 21
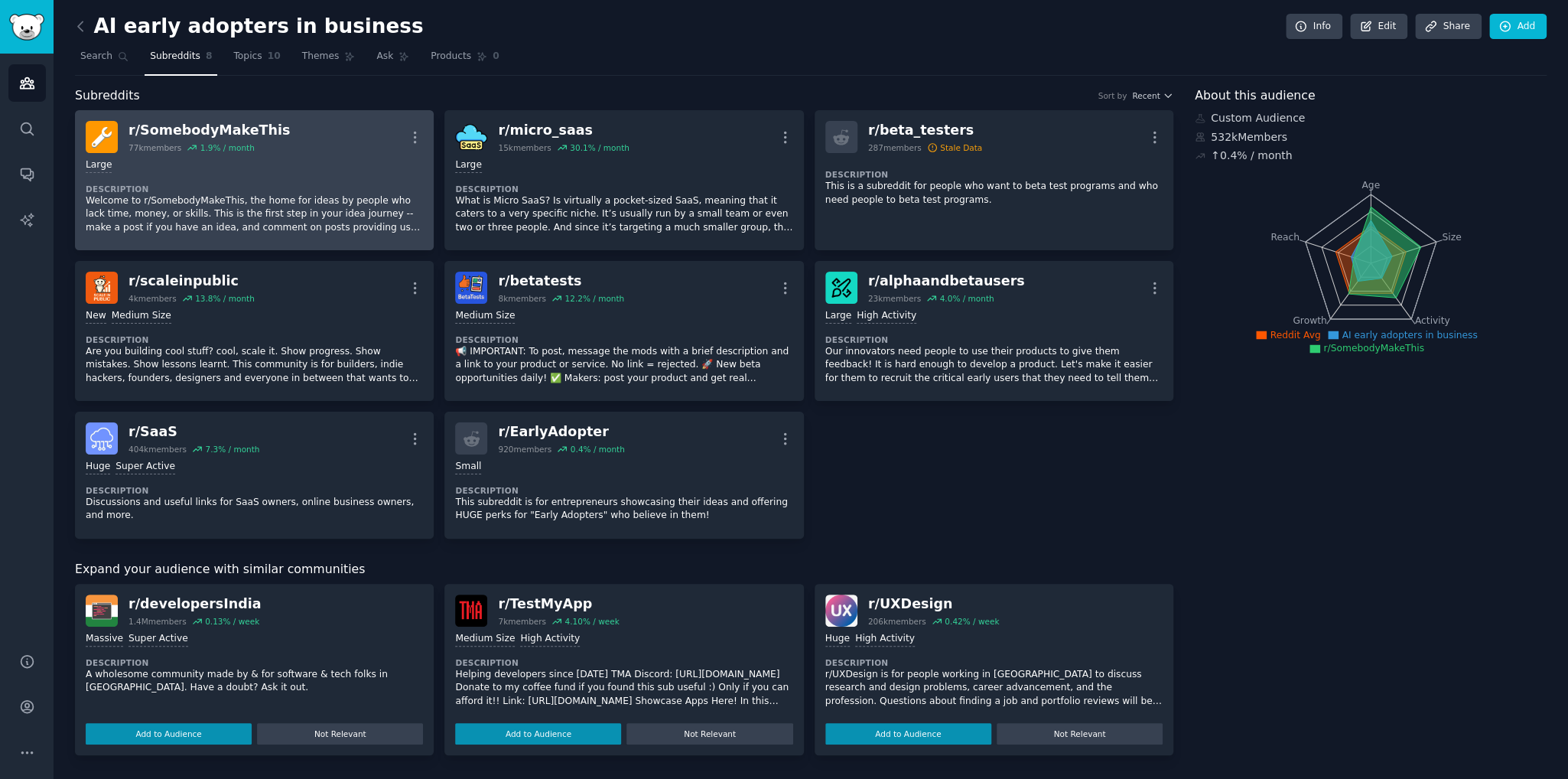
click at [190, 129] on div "r/ SomebodyMakeThis" at bounding box center [208, 130] width 161 height 19
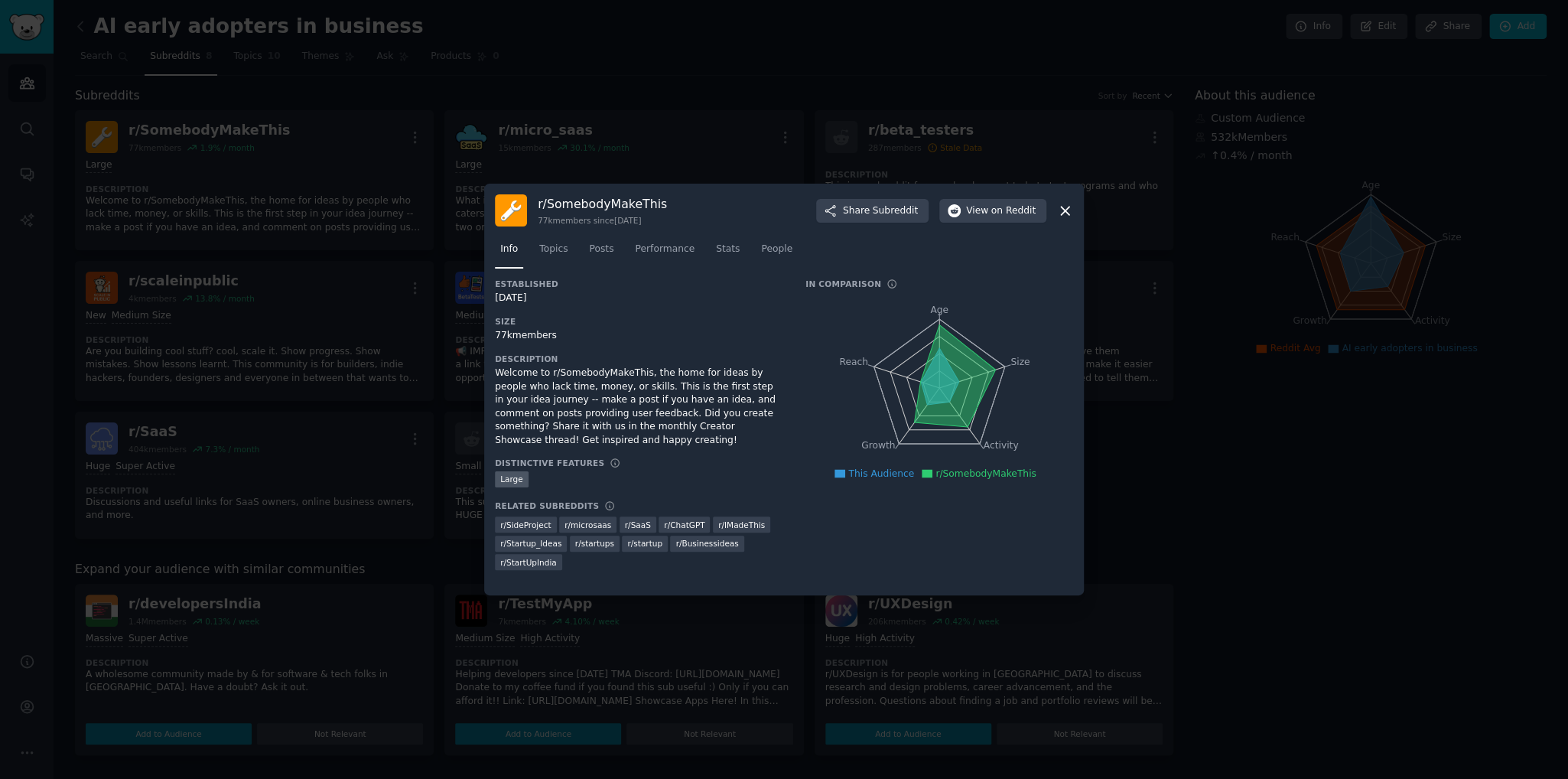
click at [597, 208] on h3 "r/ SomebodyMakeThis" at bounding box center [603, 204] width 129 height 16
click at [579, 208] on h3 "r/ SomebodyMakeThis" at bounding box center [603, 204] width 129 height 16
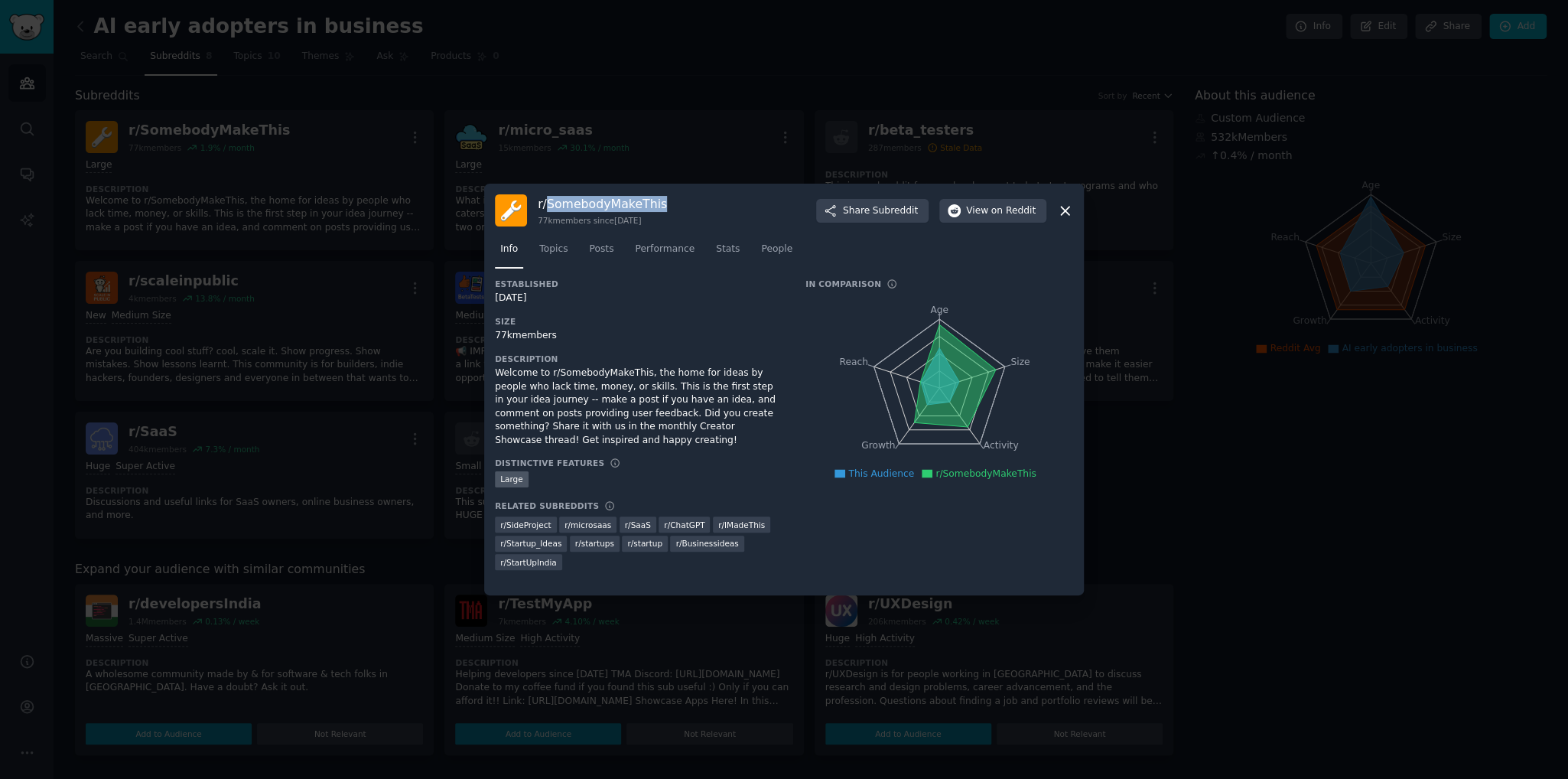
click at [579, 208] on h3 "r/ SomebodyMakeThis" at bounding box center [603, 204] width 129 height 16
copy h3 "SomebodyMakeThis"
